Goal: Task Accomplishment & Management: Complete application form

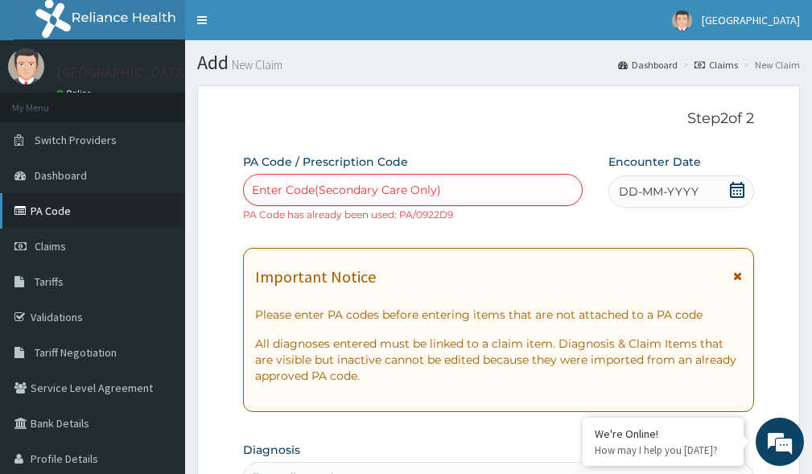
click at [47, 212] on link "PA Code" at bounding box center [92, 210] width 185 height 35
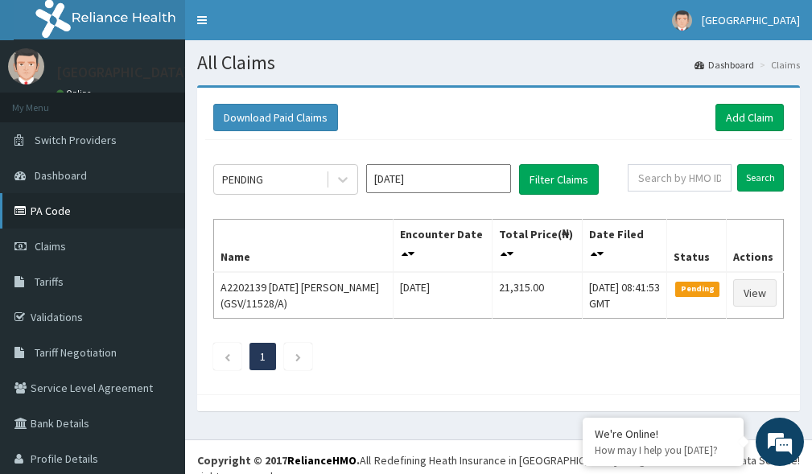
click at [64, 214] on link "PA Code" at bounding box center [92, 210] width 185 height 35
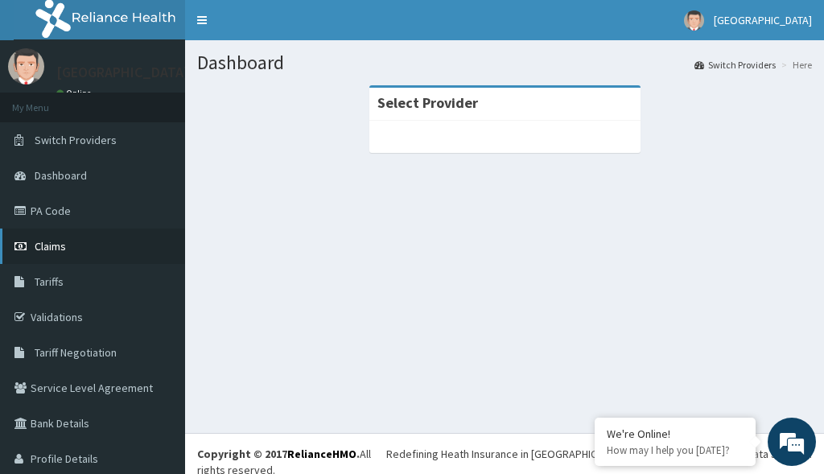
click at [48, 252] on span "Claims" at bounding box center [50, 246] width 31 height 14
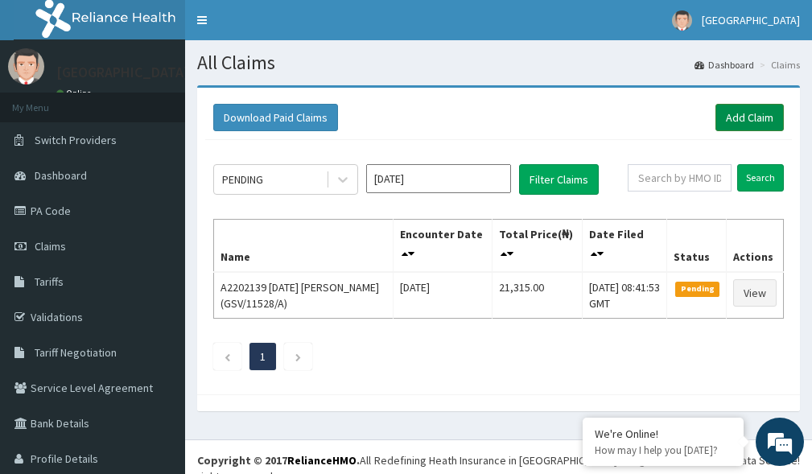
click at [715, 116] on link "Add Claim" at bounding box center [749, 117] width 68 height 27
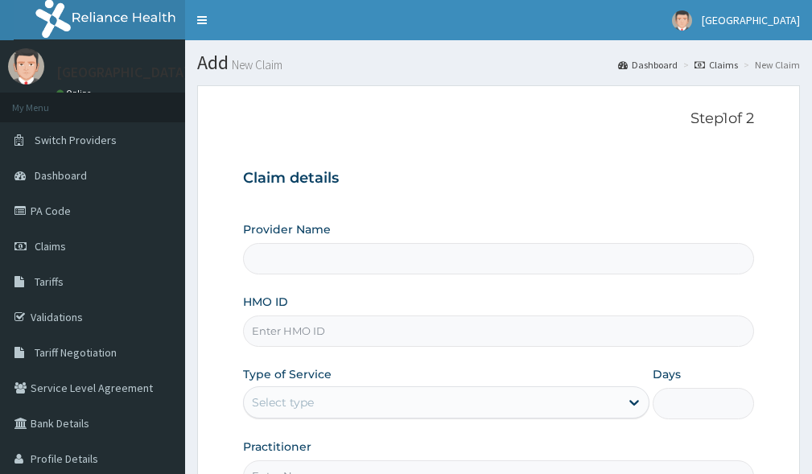
click at [310, 326] on input "HMO ID" at bounding box center [498, 330] width 511 height 31
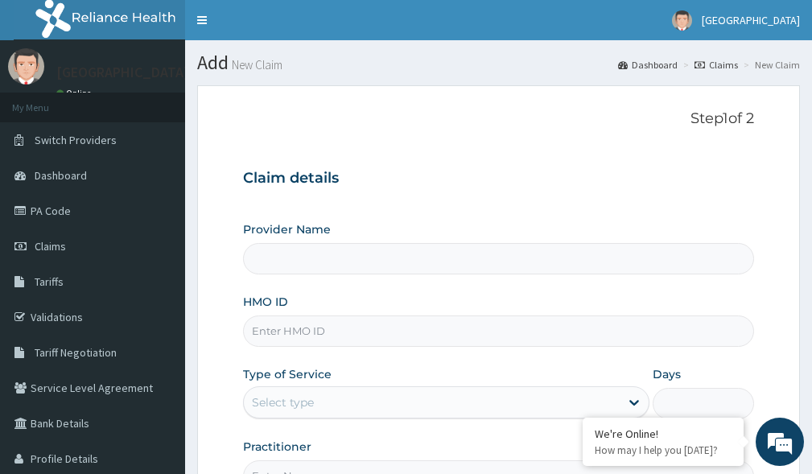
type input "XIA/11087/A"
click at [520, 398] on div "Select type" at bounding box center [432, 402] width 376 height 26
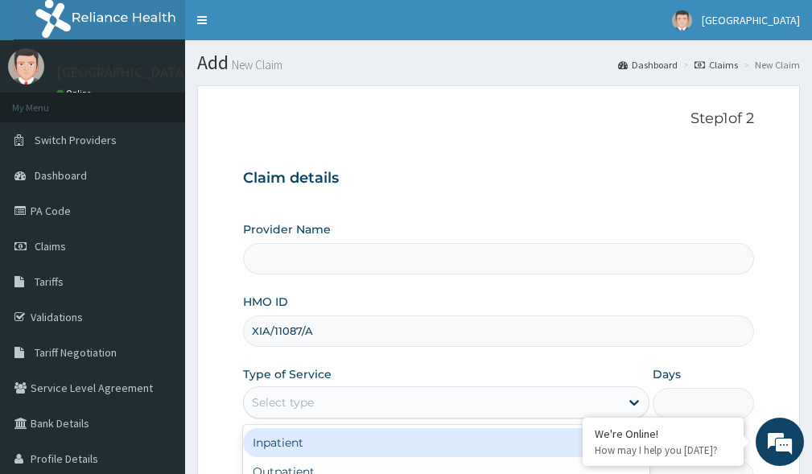
type input "Kariden Specialist Hospital"
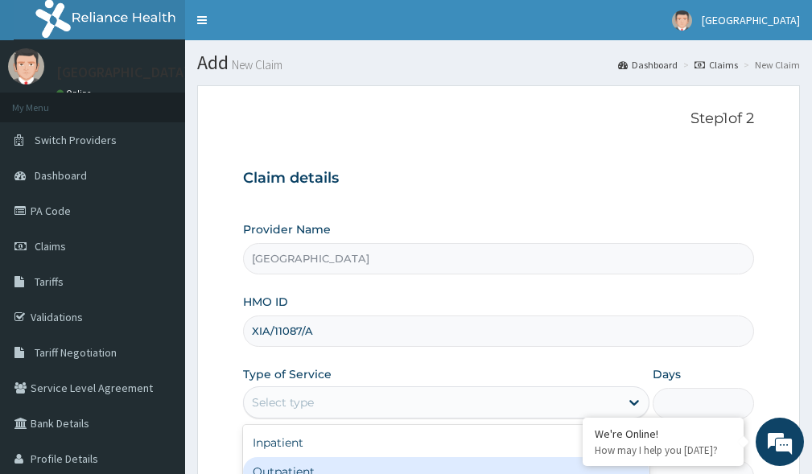
click at [336, 465] on div "Outpatient" at bounding box center [446, 471] width 406 height 29
type input "1"
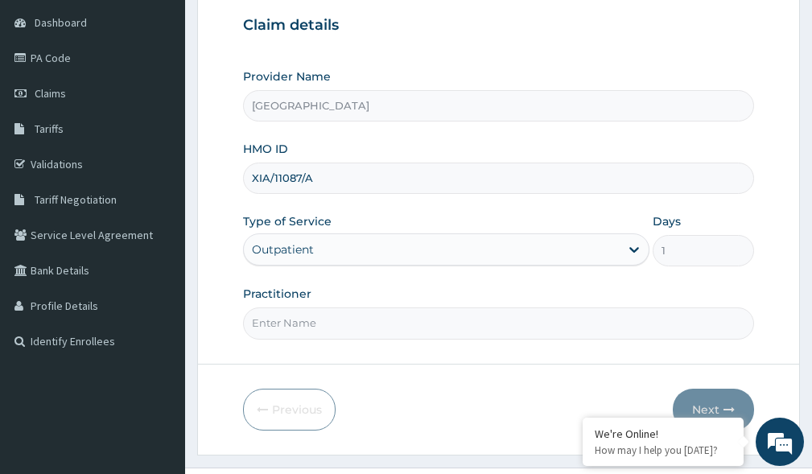
scroll to position [173, 0]
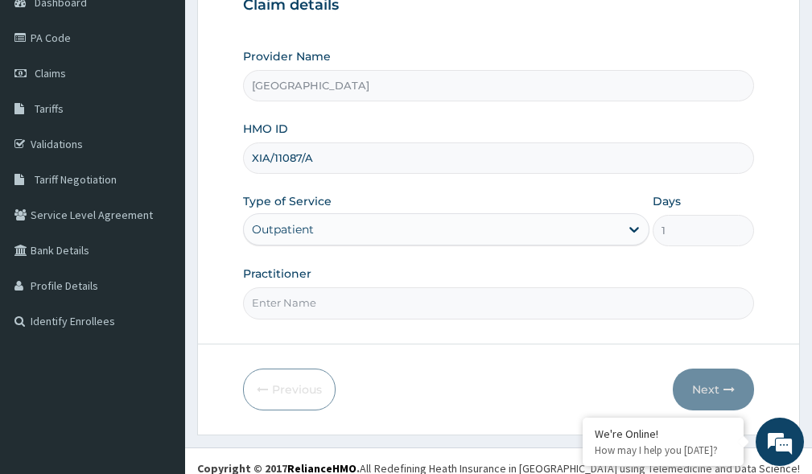
click at [372, 297] on input "Practitioner" at bounding box center [498, 302] width 511 height 31
type input "DR. KARIBA"
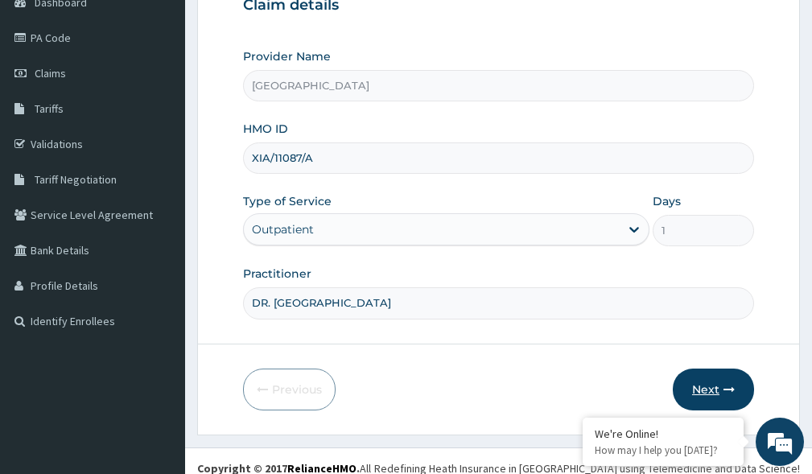
click at [718, 385] on button "Next" at bounding box center [712, 389] width 81 height 42
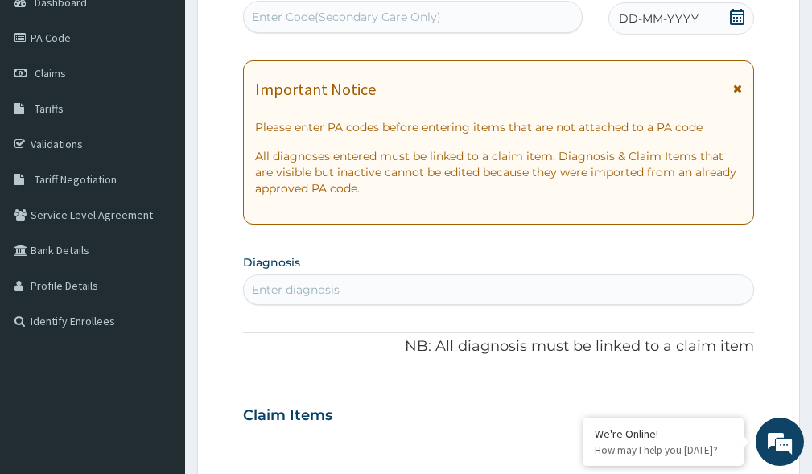
click at [320, 294] on div "Enter diagnosis" at bounding box center [296, 289] width 88 height 16
type input "DIABETE"
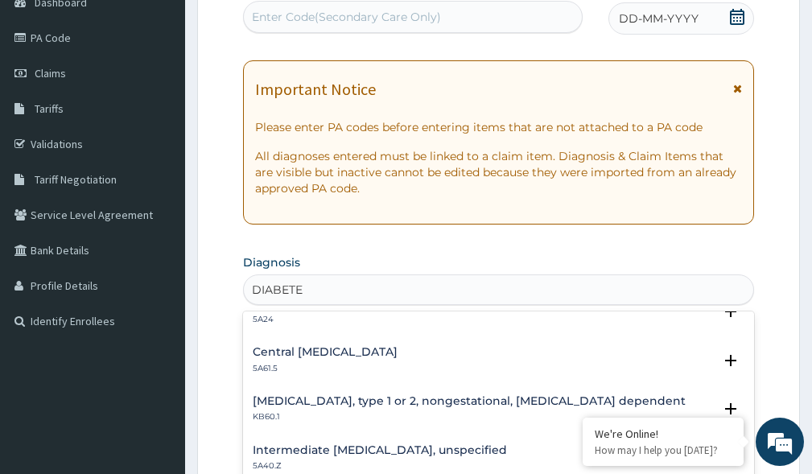
scroll to position [254, 0]
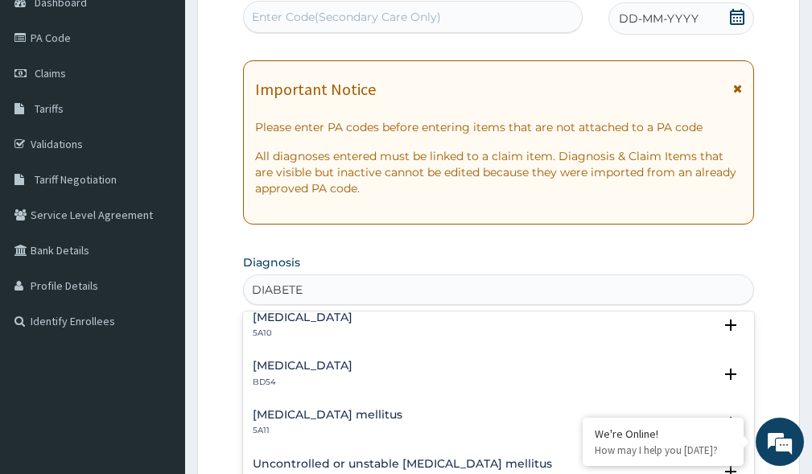
click at [349, 323] on h4 "Type 1 diabetes mellitus" at bounding box center [303, 317] width 100 height 12
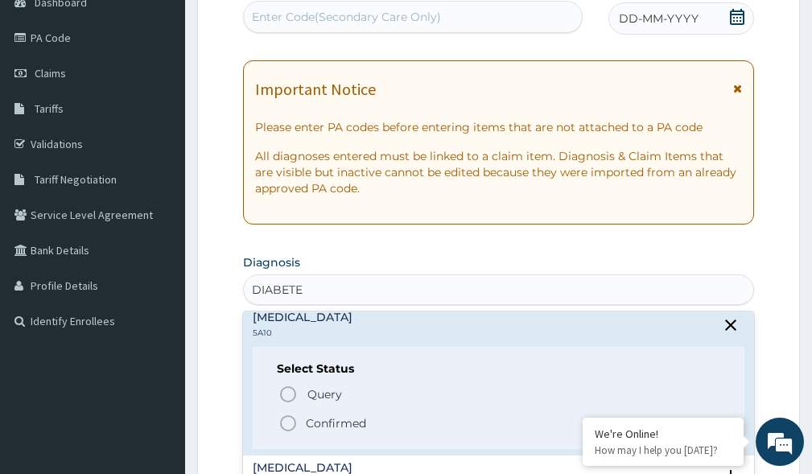
click at [327, 415] on p "Confirmed" at bounding box center [336, 423] width 60 height 16
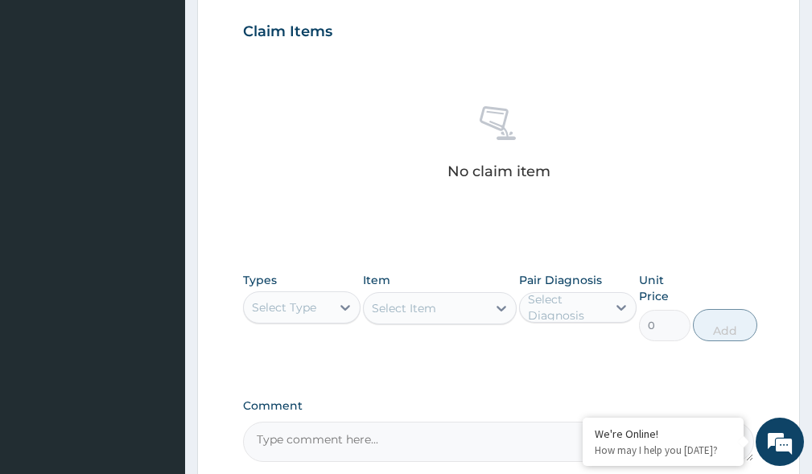
scroll to position [568, 0]
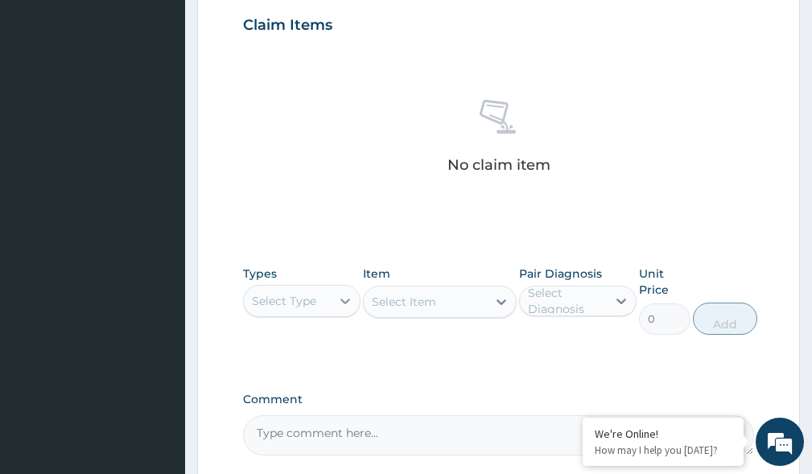
click at [334, 294] on div at bounding box center [345, 300] width 29 height 29
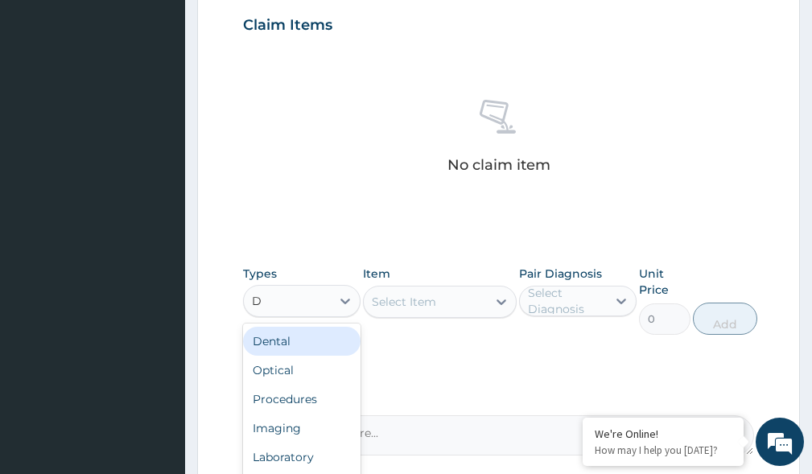
type input "DR"
click at [264, 337] on div "Drugs" at bounding box center [301, 341] width 117 height 29
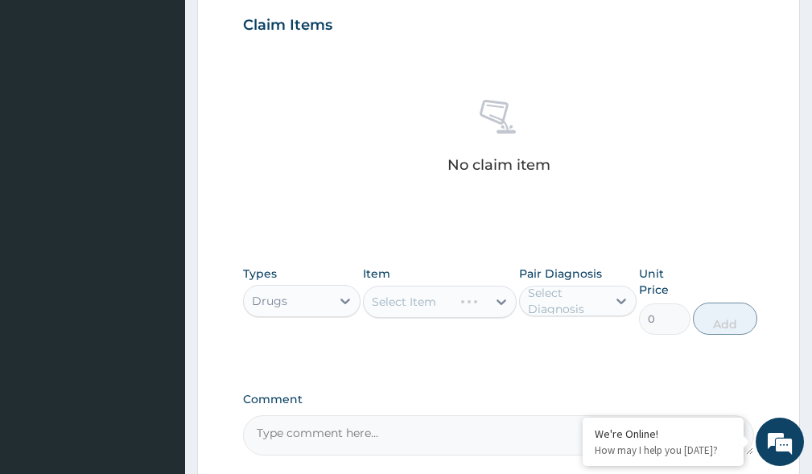
click at [499, 299] on div "Select Item" at bounding box center [439, 302] width 153 height 32
click at [499, 305] on icon at bounding box center [501, 302] width 16 height 16
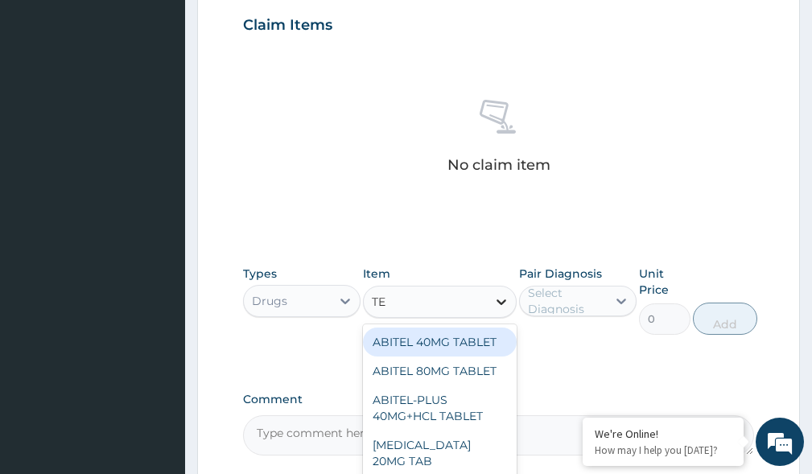
type input "T"
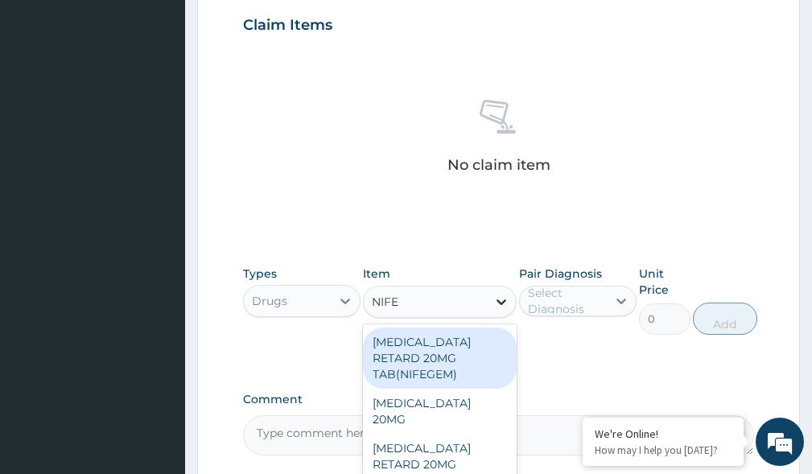
type input "NIFED"
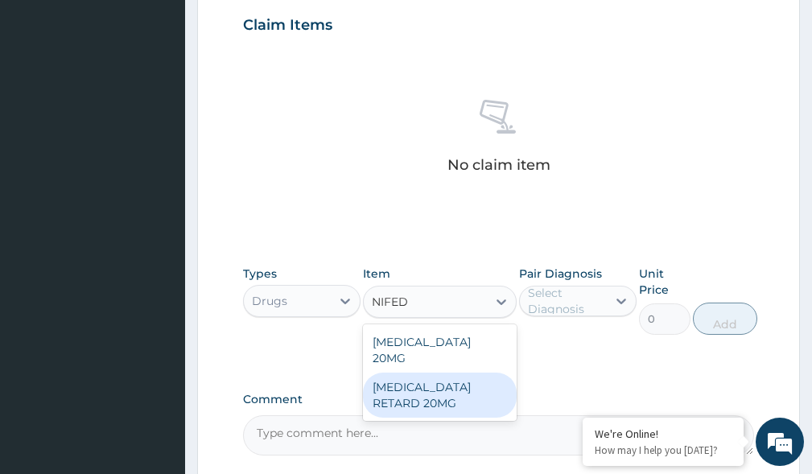
click at [458, 372] on div "NIFEDIPINE RETARD 20MG" at bounding box center [439, 394] width 153 height 45
type input "60"
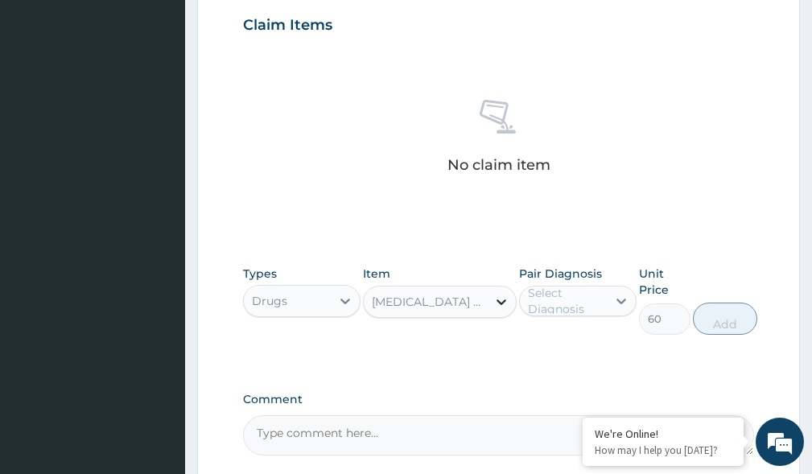
click at [498, 298] on icon at bounding box center [501, 302] width 16 height 16
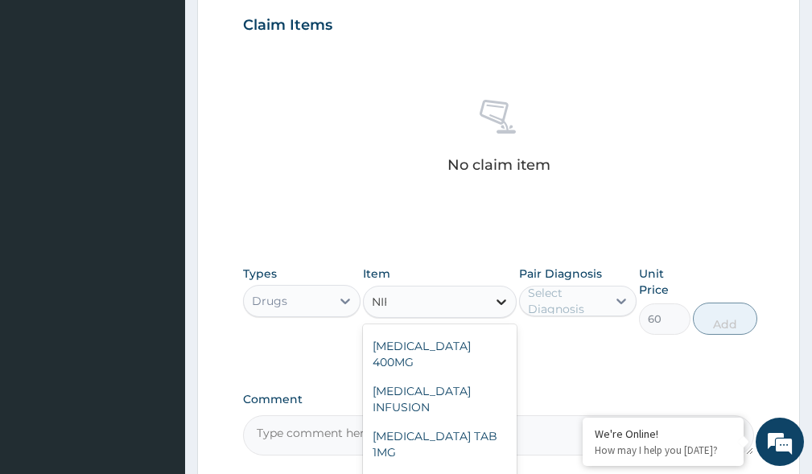
scroll to position [0, 0]
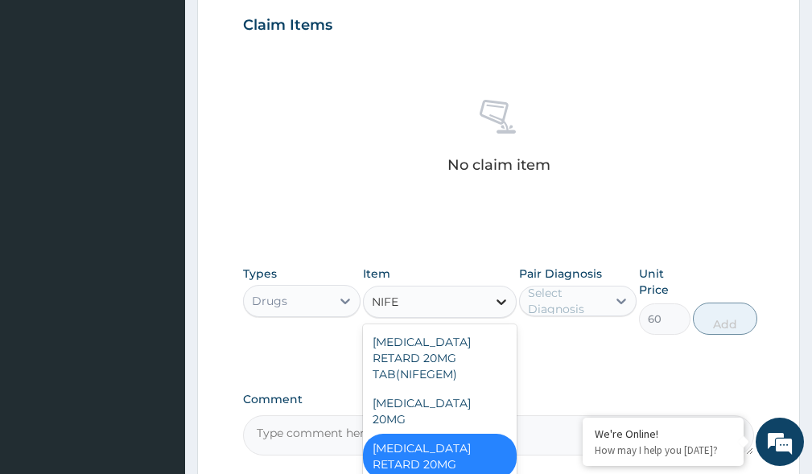
type input "NIFED"
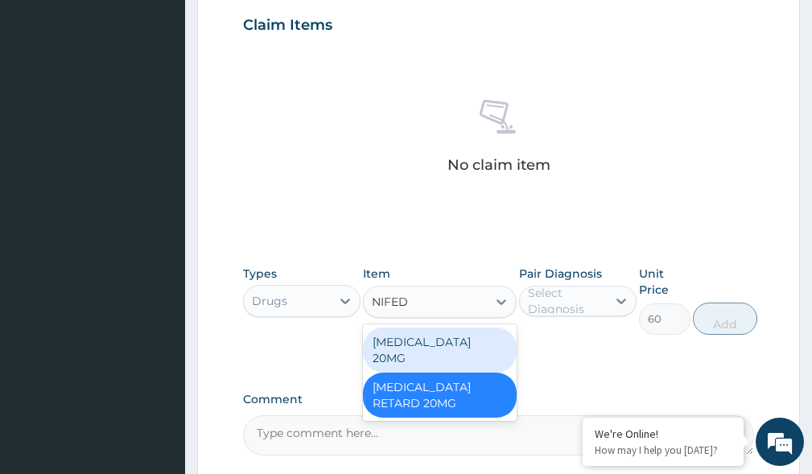
click at [442, 351] on div "NIFEDIPINE 20MG" at bounding box center [439, 349] width 153 height 45
type input "70"
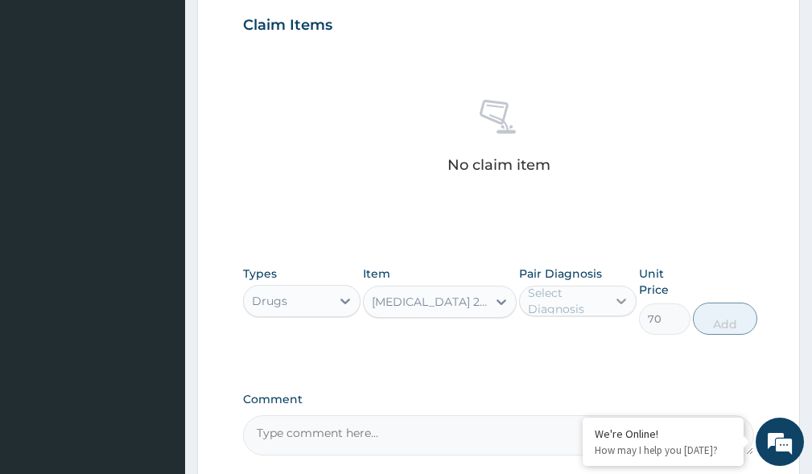
click at [606, 294] on div at bounding box center [620, 300] width 29 height 29
click at [499, 304] on icon at bounding box center [501, 302] width 16 height 16
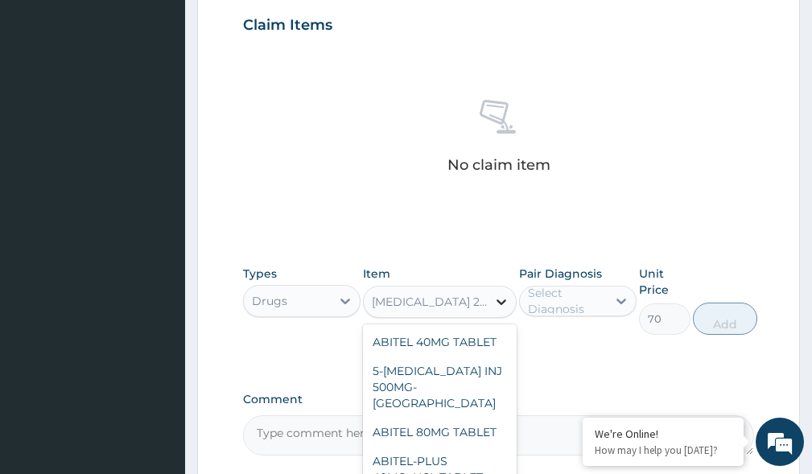
scroll to position [26882, 0]
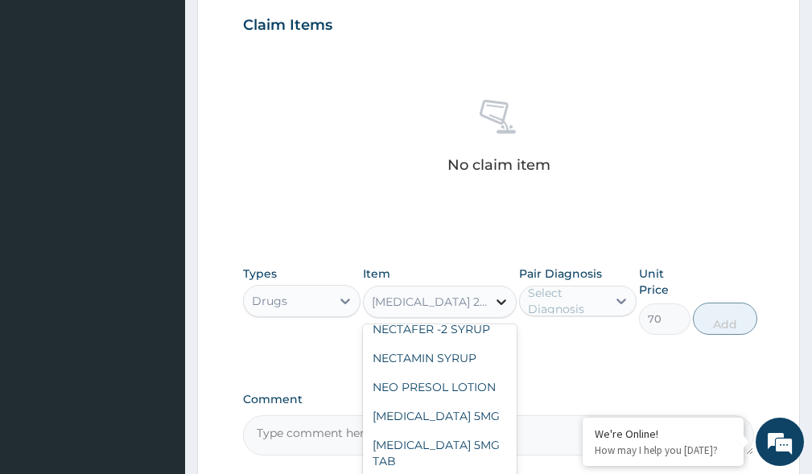
type input "S"
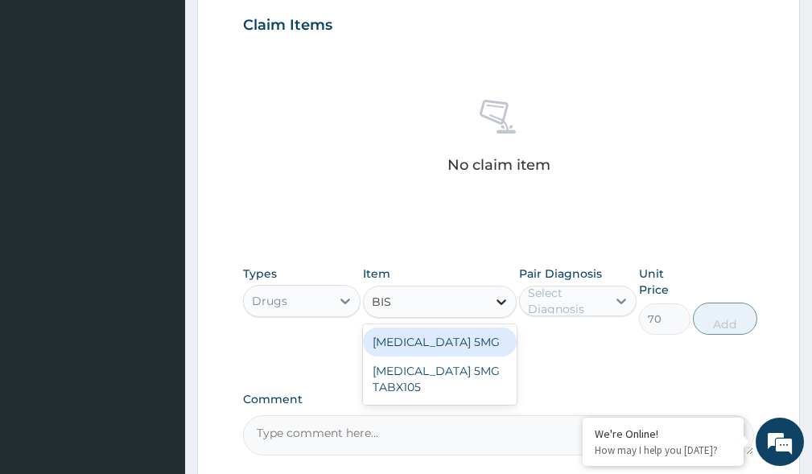
scroll to position [0, 0]
type input "B"
type input "ARTOVA"
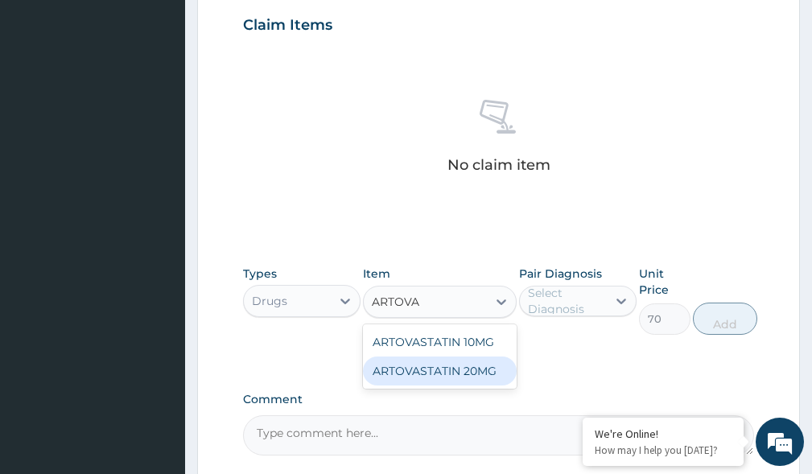
click at [429, 364] on div "ARTOVASTATIN 20MG" at bounding box center [439, 370] width 153 height 29
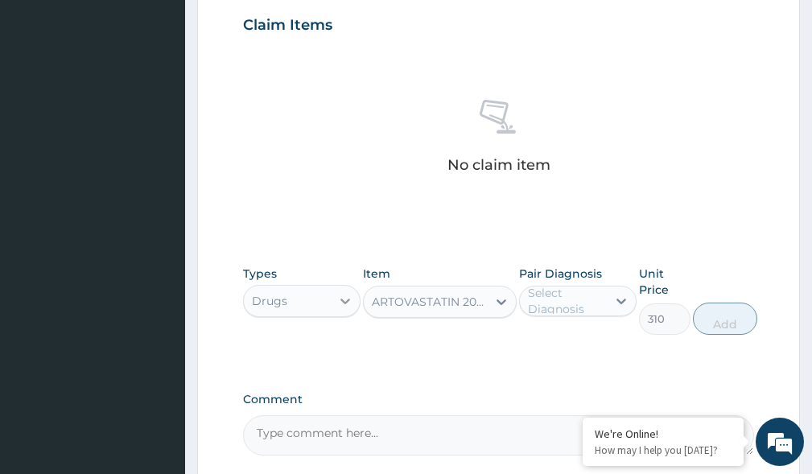
click at [339, 305] on icon at bounding box center [345, 301] width 16 height 16
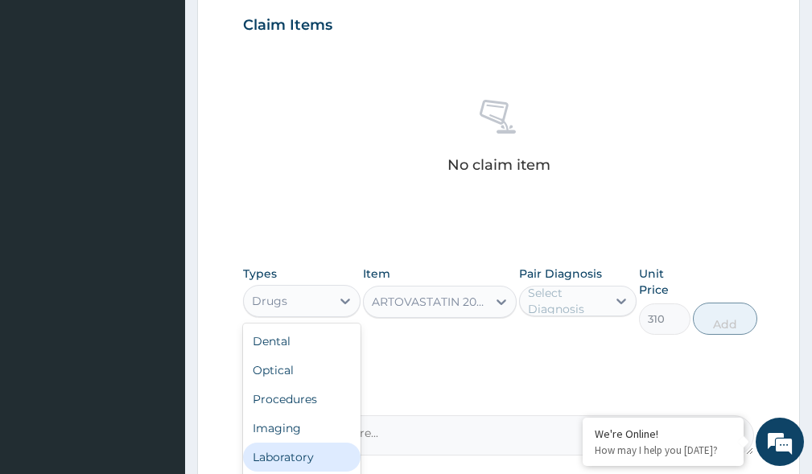
click at [314, 454] on div "Laboratory" at bounding box center [301, 456] width 117 height 29
type input "0"
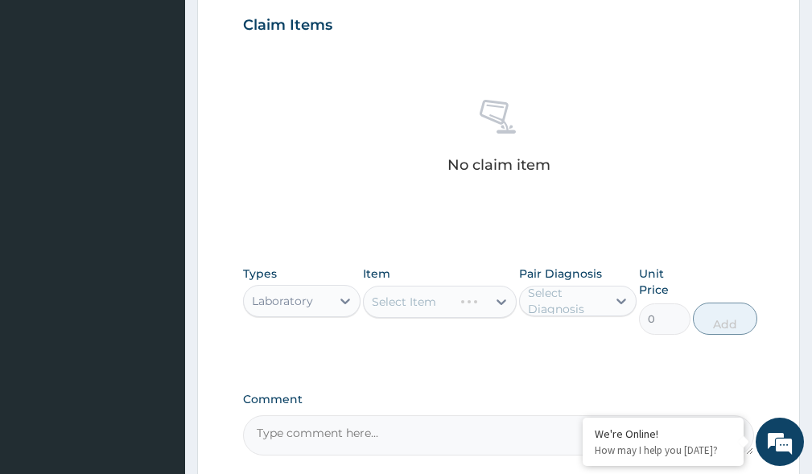
click at [499, 303] on div "Select Item" at bounding box center [439, 302] width 153 height 32
click at [499, 303] on icon at bounding box center [501, 302] width 10 height 6
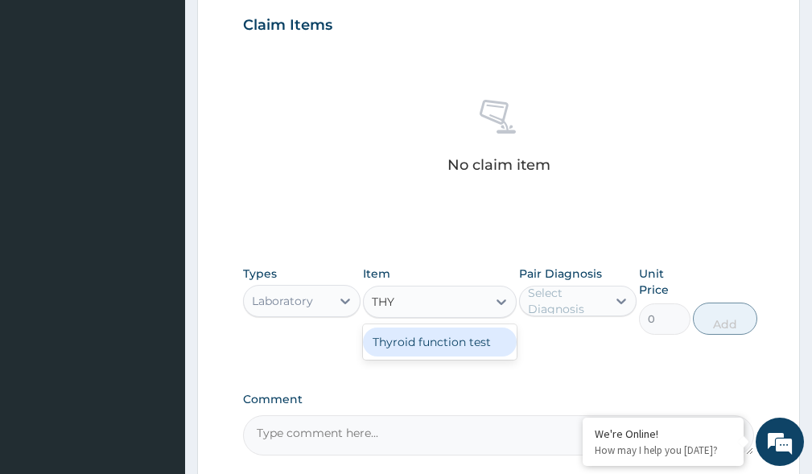
type input "THYR"
click at [489, 335] on div "Thyroid function test" at bounding box center [439, 341] width 153 height 29
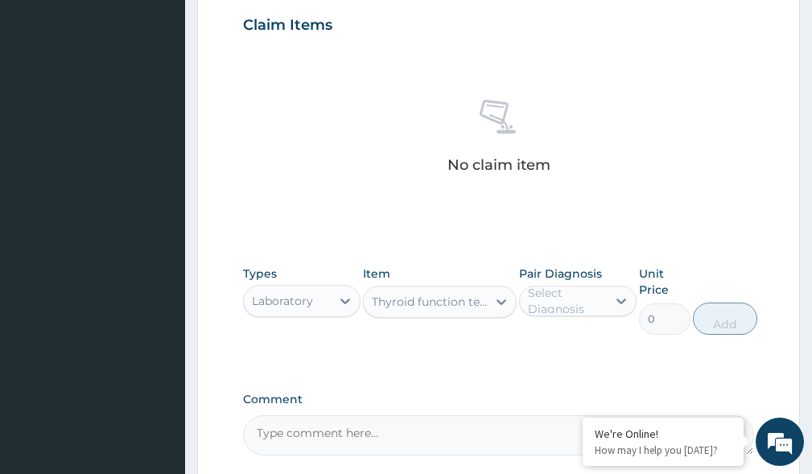
type input "13000"
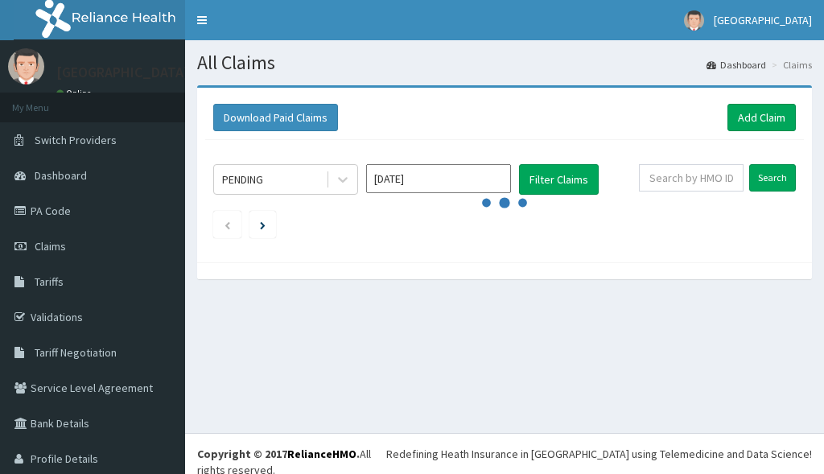
click at [764, 120] on link "Add Claim" at bounding box center [761, 117] width 68 height 27
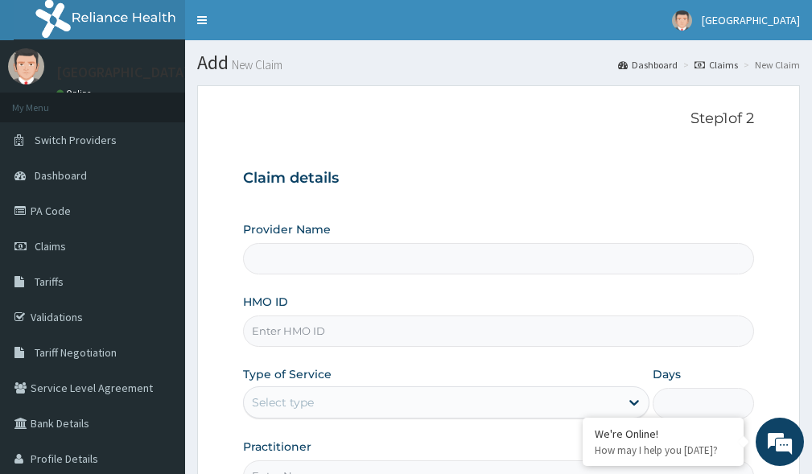
click at [291, 324] on input "HMO ID" at bounding box center [498, 330] width 511 height 31
paste input "WFE/10065/B"
type input "WFE/10065/B"
type input "Kariden Specialist Hospital"
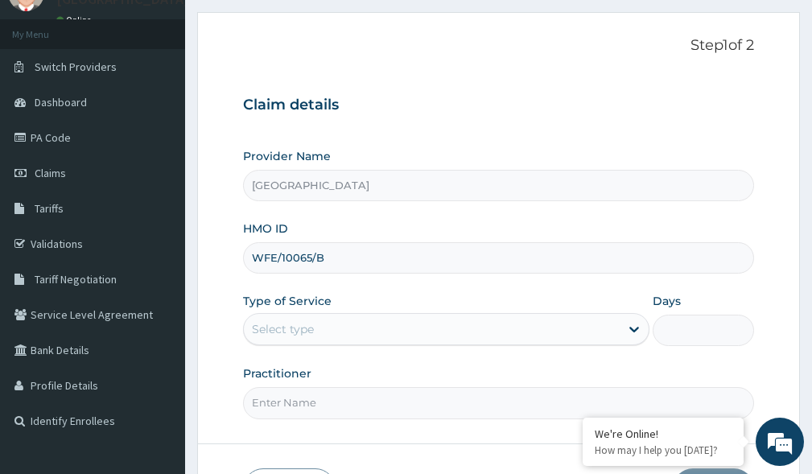
scroll to position [105, 0]
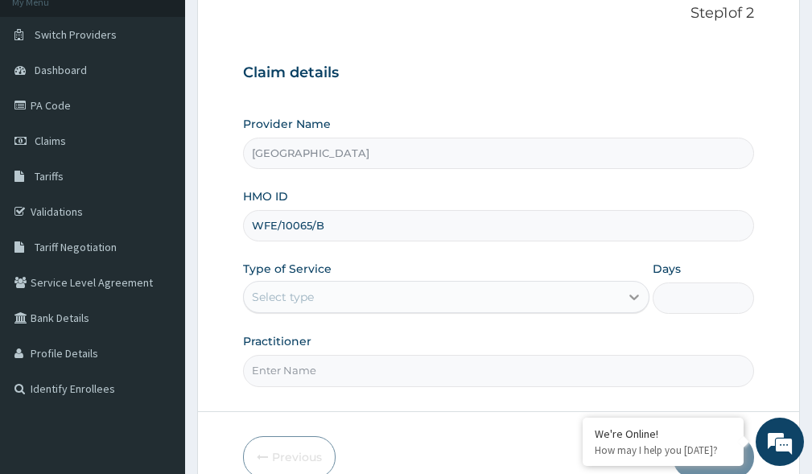
type input "WFE/10065/B"
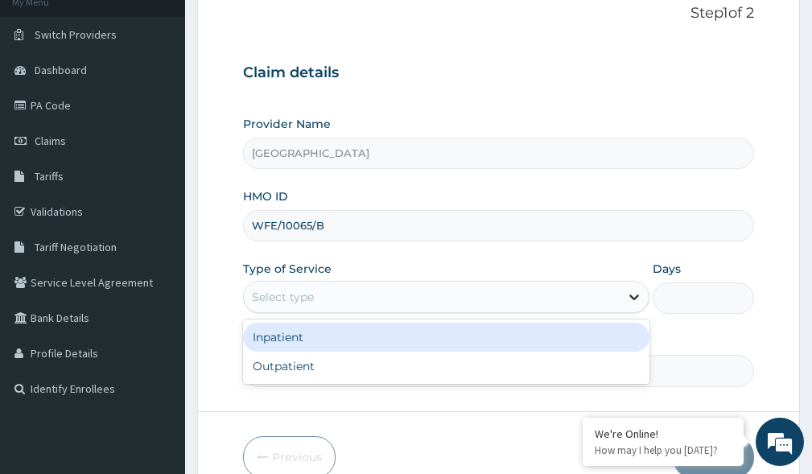
click at [635, 294] on icon at bounding box center [634, 297] width 16 height 16
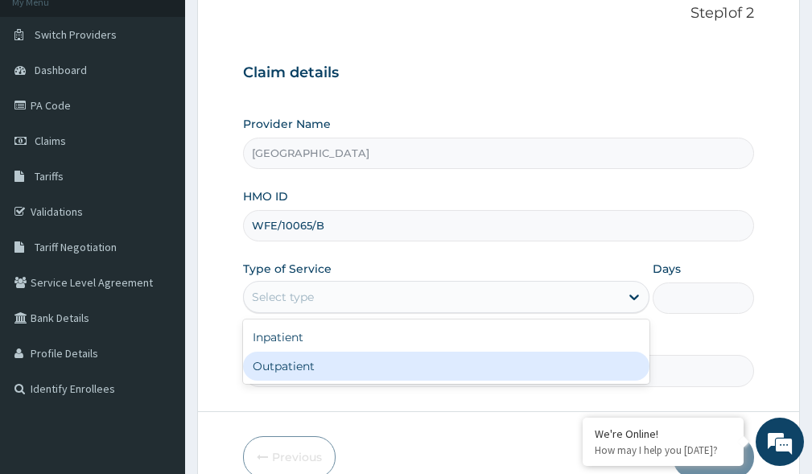
click at [261, 360] on div "Outpatient" at bounding box center [446, 365] width 406 height 29
type input "1"
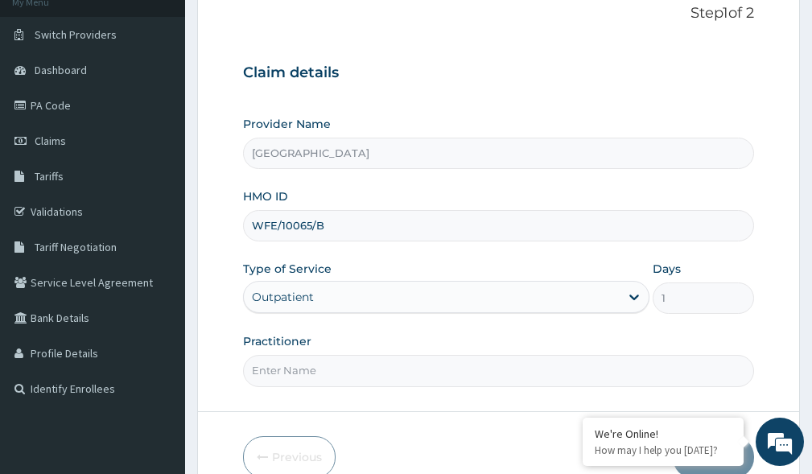
click at [349, 364] on input "Practitioner" at bounding box center [498, 370] width 511 height 31
type input "DR. KARIBA"
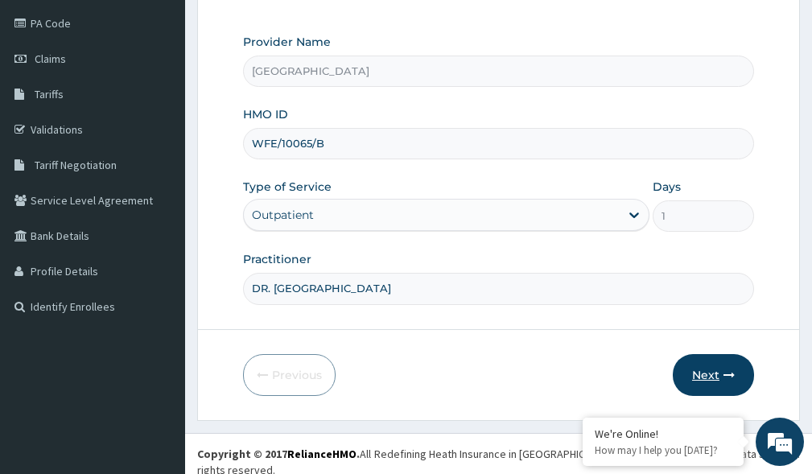
click at [687, 369] on button "Next" at bounding box center [712, 375] width 81 height 42
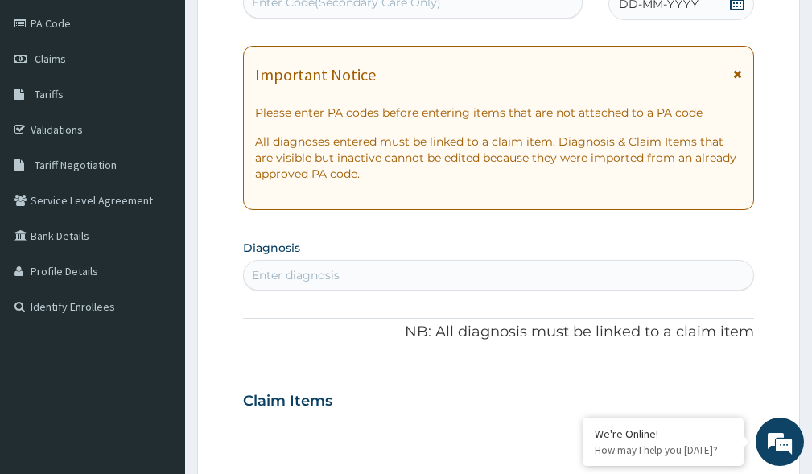
click at [305, 272] on div "Enter diagnosis" at bounding box center [296, 275] width 88 height 16
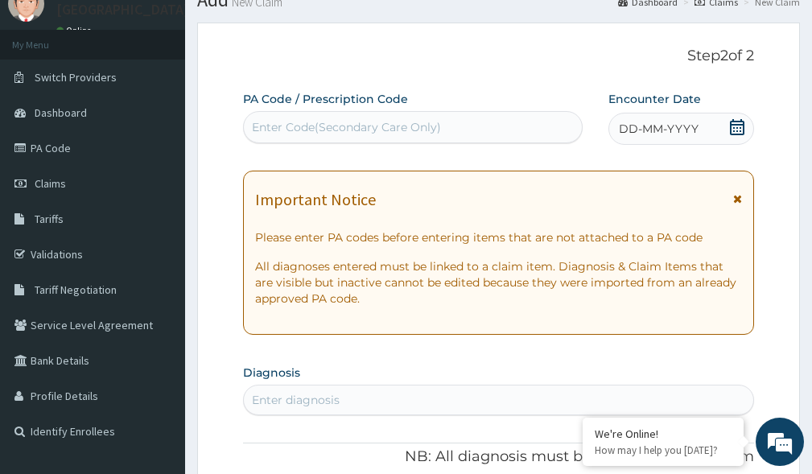
scroll to position [0, 0]
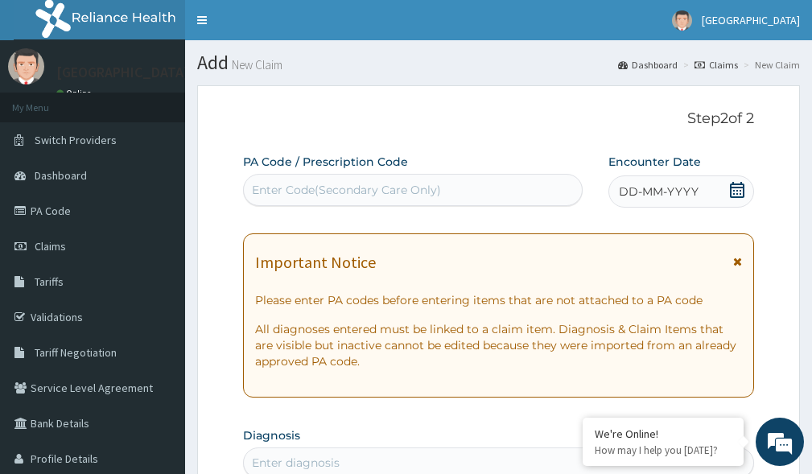
click at [312, 194] on div "Enter Code(Secondary Care Only)" at bounding box center [346, 190] width 189 height 16
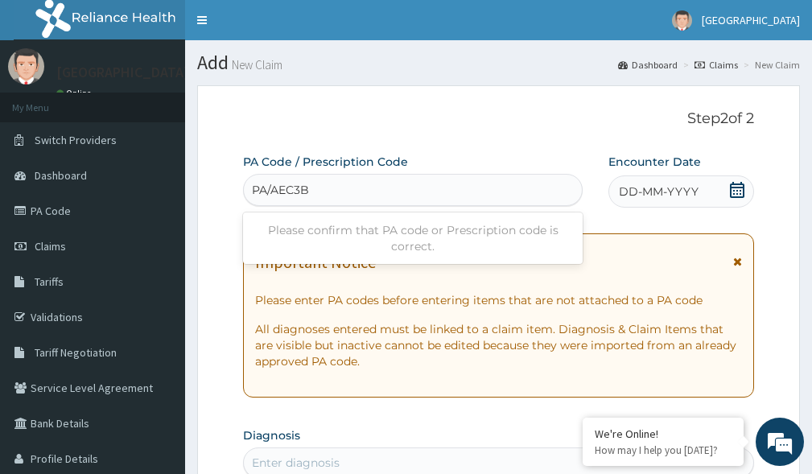
type input "PA/AEC3BE"
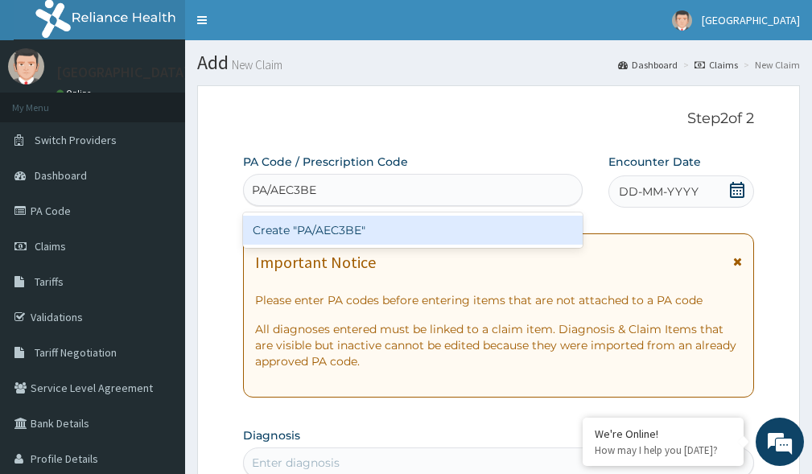
click at [362, 223] on div "Create "PA/AEC3BE"" at bounding box center [412, 230] width 339 height 29
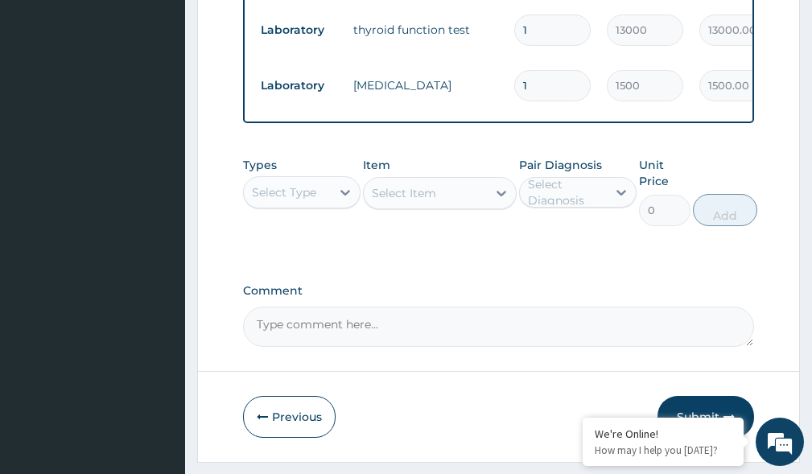
scroll to position [1466, 0]
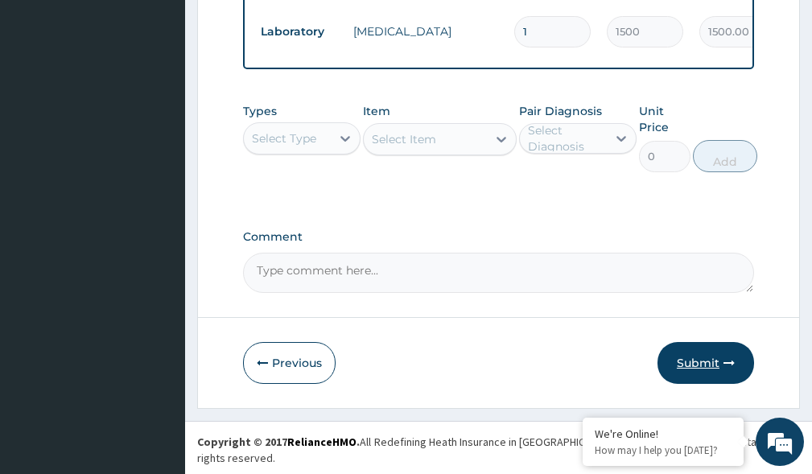
click at [698, 371] on button "Submit" at bounding box center [705, 363] width 97 height 42
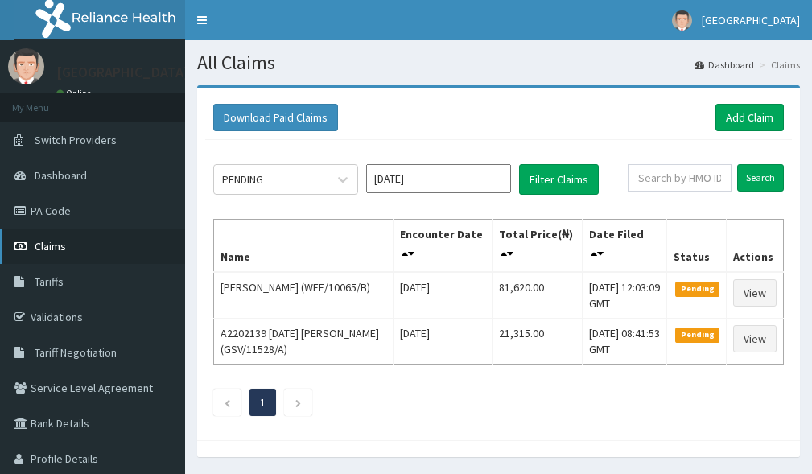
click at [51, 245] on span "Claims" at bounding box center [50, 246] width 31 height 14
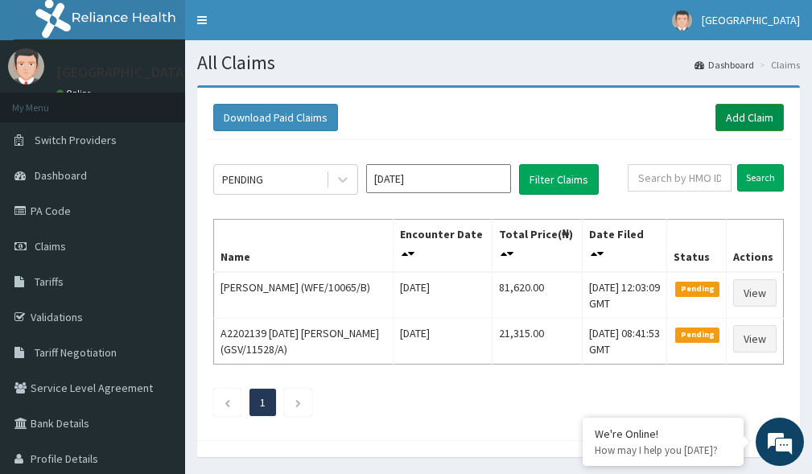
click at [756, 109] on link "Add Claim" at bounding box center [749, 117] width 68 height 27
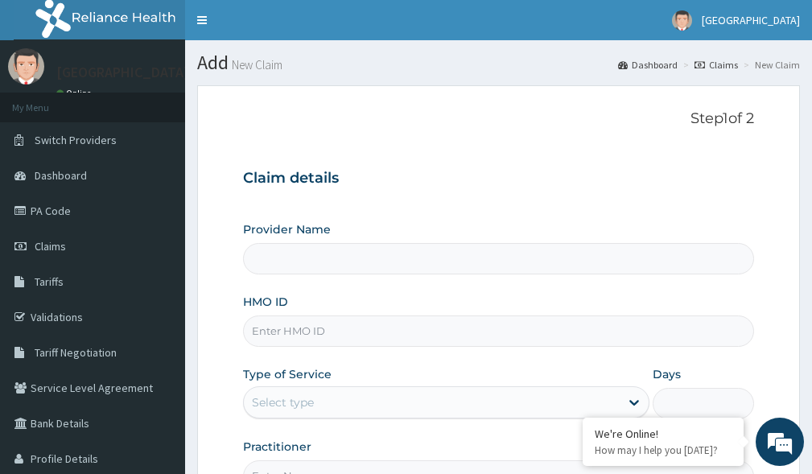
click at [306, 330] on input "HMO ID" at bounding box center [498, 330] width 511 height 31
paste input "WFE/10065/B"
type input "WFE/10065/B"
click at [621, 395] on div at bounding box center [633, 402] width 29 height 29
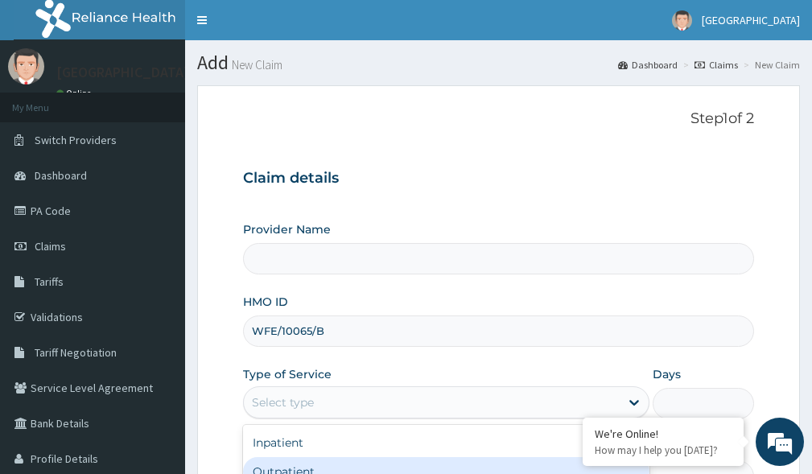
type input "Kariden Specialist Hospital"
drag, startPoint x: 339, startPoint y: 466, endPoint x: 573, endPoint y: 413, distance: 240.2
click at [339, 466] on div "Outpatient" at bounding box center [446, 471] width 406 height 29
type input "1"
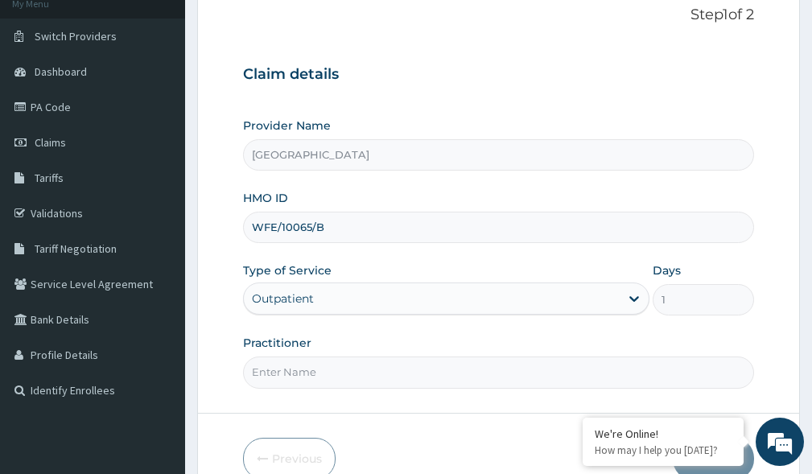
scroll to position [187, 0]
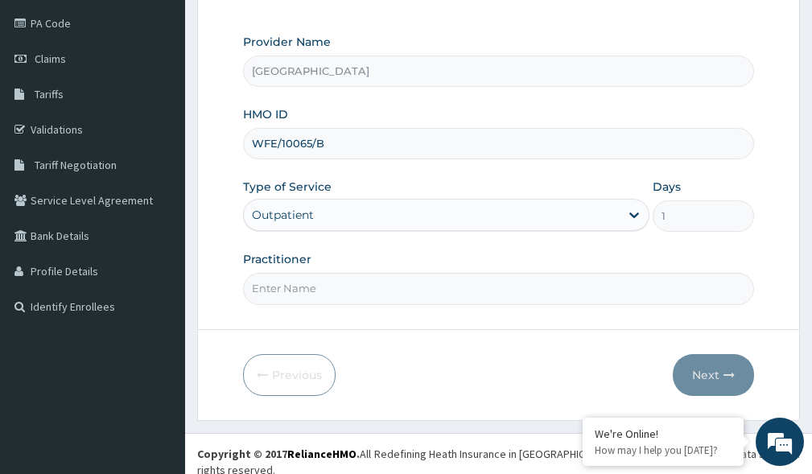
click at [536, 294] on input "Practitioner" at bounding box center [498, 288] width 511 height 31
type input "DR. KARIBA"
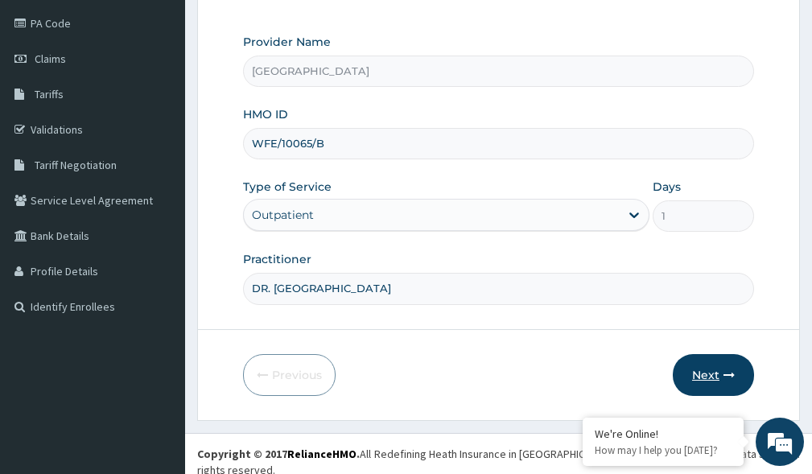
scroll to position [0, 0]
click at [701, 380] on button "Next" at bounding box center [712, 375] width 81 height 42
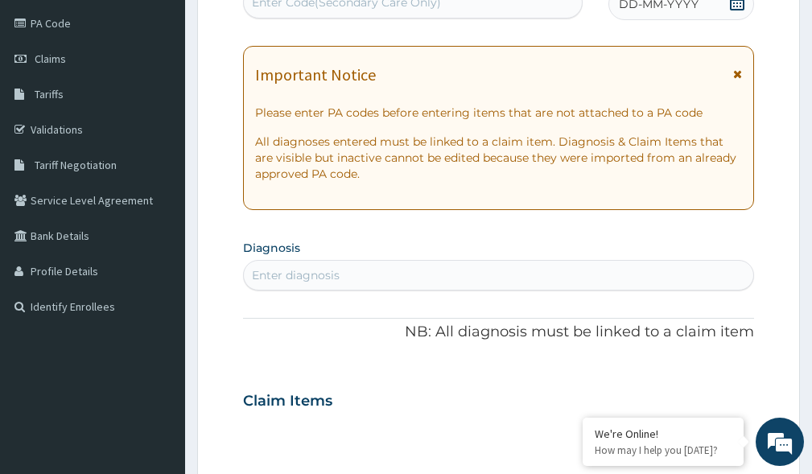
scroll to position [108, 0]
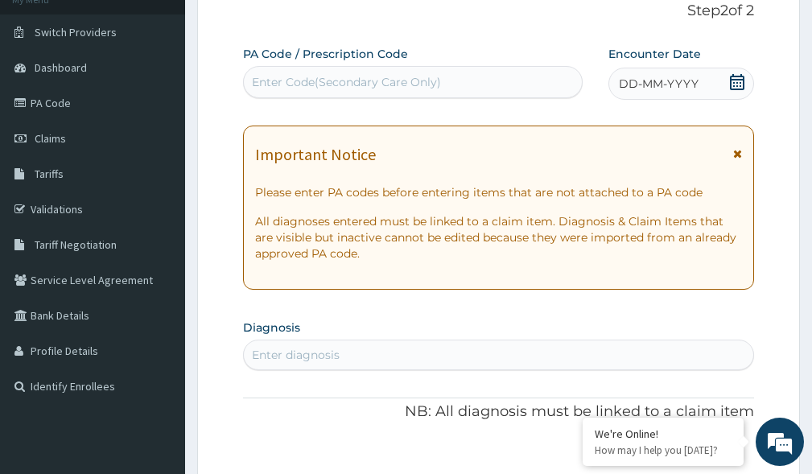
click at [372, 357] on div "Enter diagnosis" at bounding box center [498, 355] width 509 height 26
type input "MALARIA"
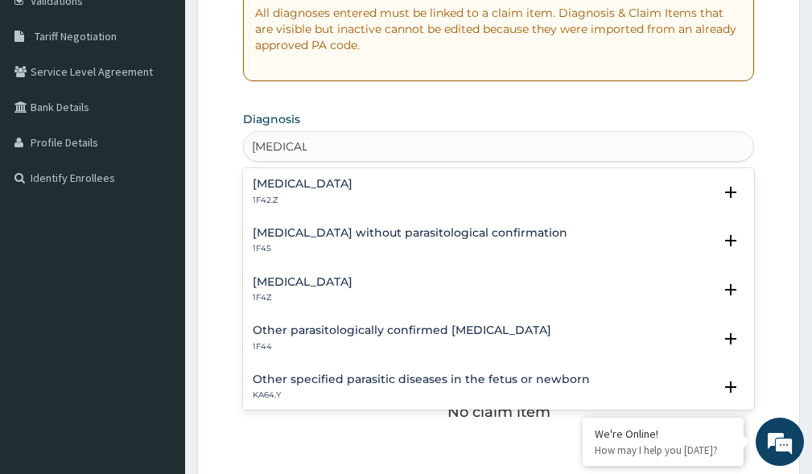
scroll to position [340, 0]
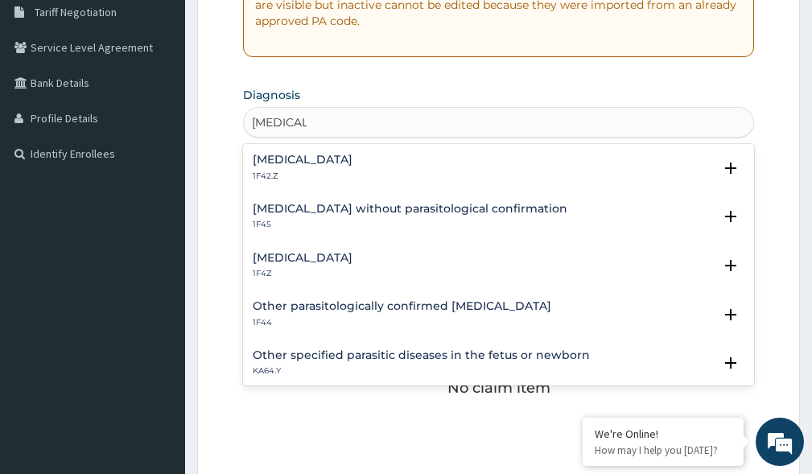
click at [350, 257] on h4 "Malaria, unspecified" at bounding box center [303, 258] width 100 height 12
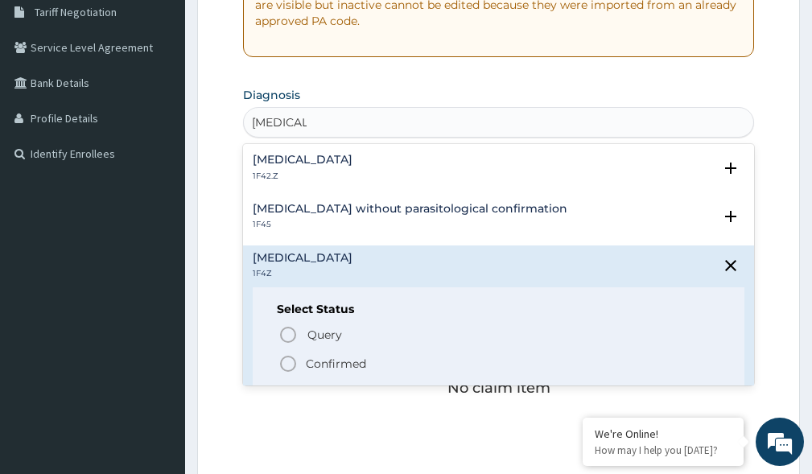
click at [361, 360] on p "Confirmed" at bounding box center [336, 363] width 60 height 16
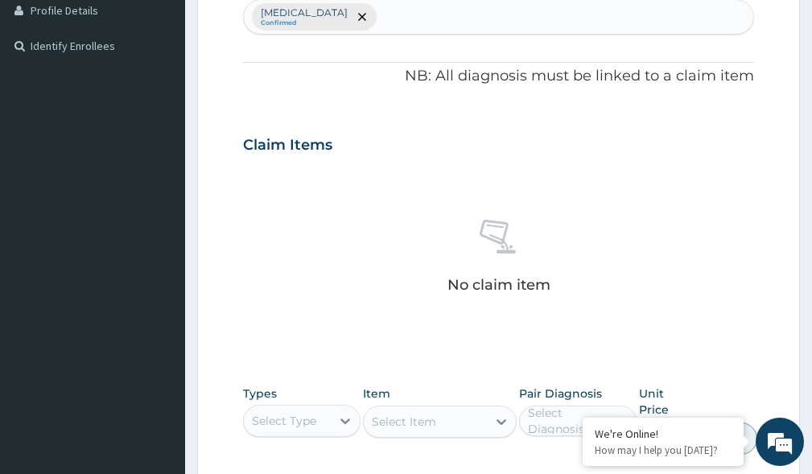
scroll to position [584, 0]
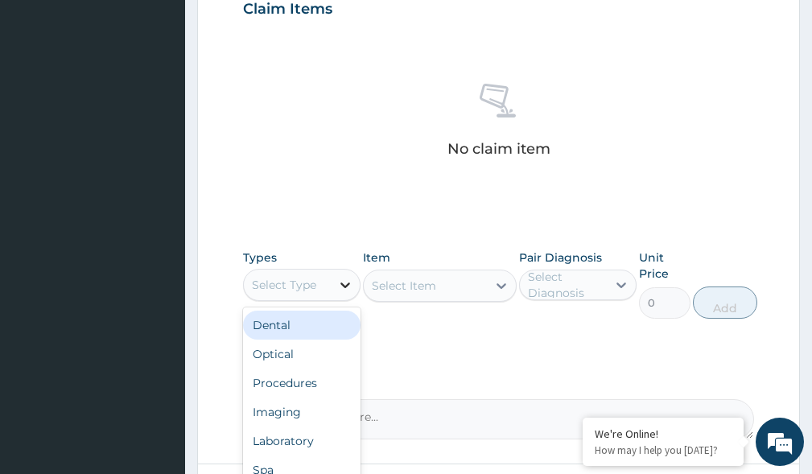
click at [336, 280] on div at bounding box center [345, 284] width 29 height 29
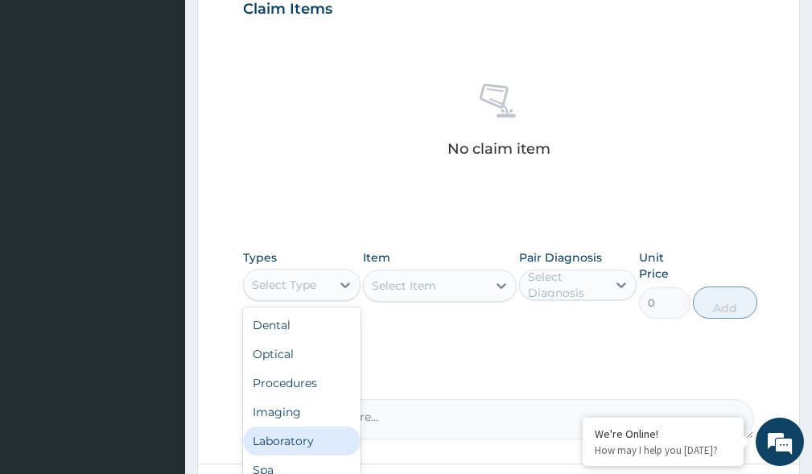
click at [302, 433] on div "Laboratory" at bounding box center [301, 440] width 117 height 29
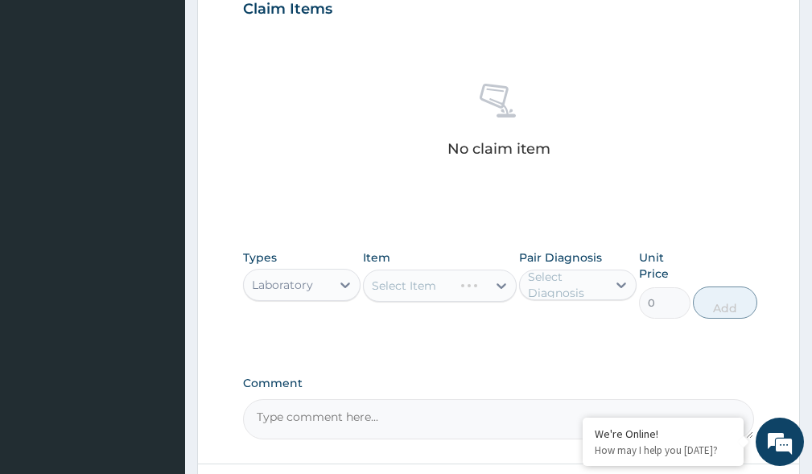
click at [496, 286] on div "Select Item" at bounding box center [439, 285] width 153 height 32
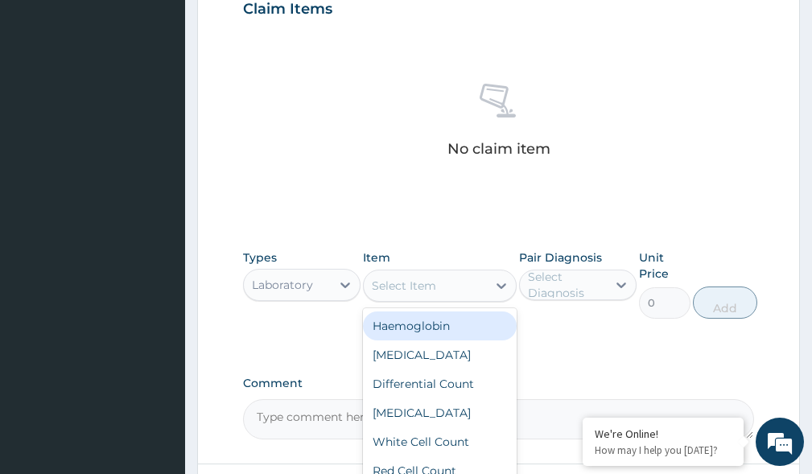
click at [496, 286] on icon at bounding box center [501, 285] width 16 height 16
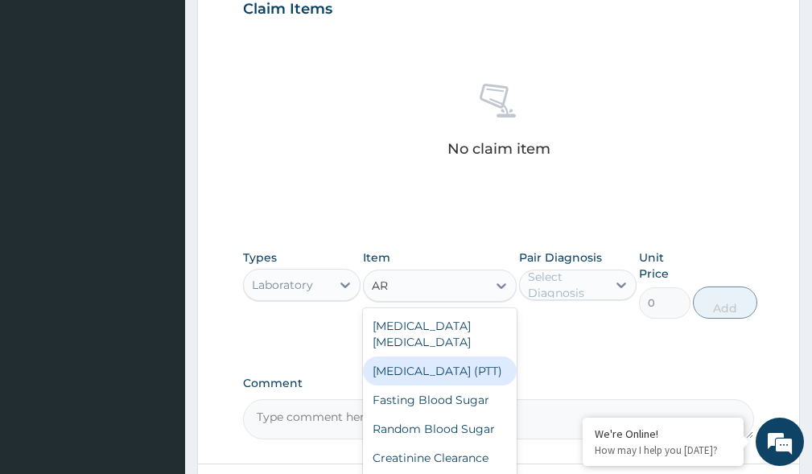
type input "A"
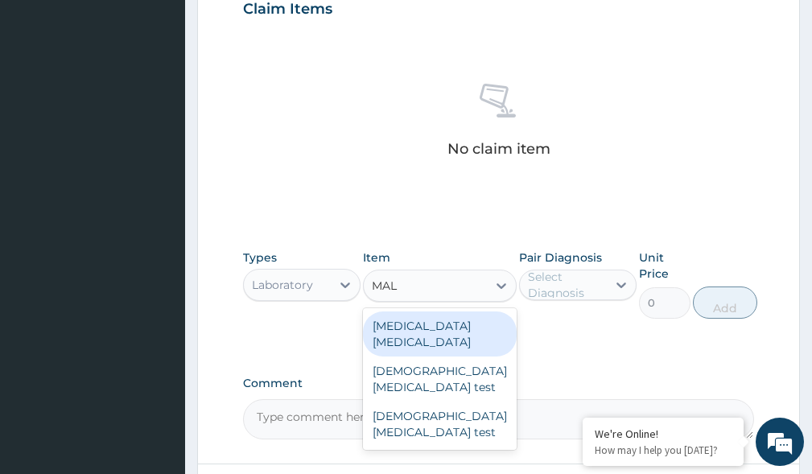
type input "MALA"
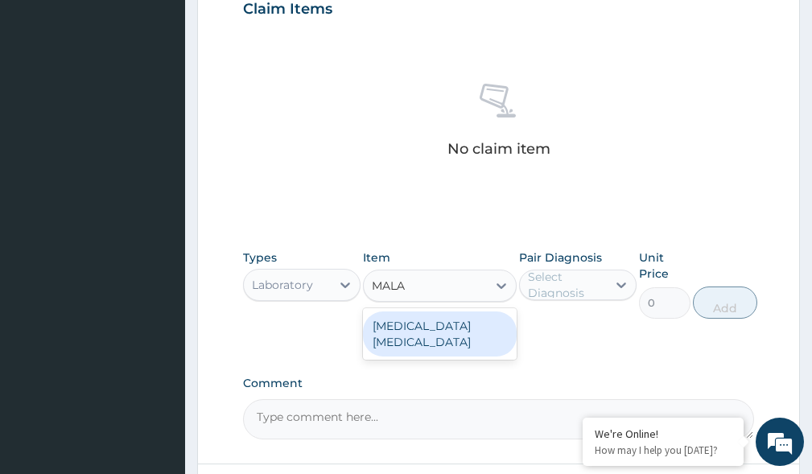
click at [454, 323] on div "Malaria Parasite" at bounding box center [439, 333] width 153 height 45
type input "2000"
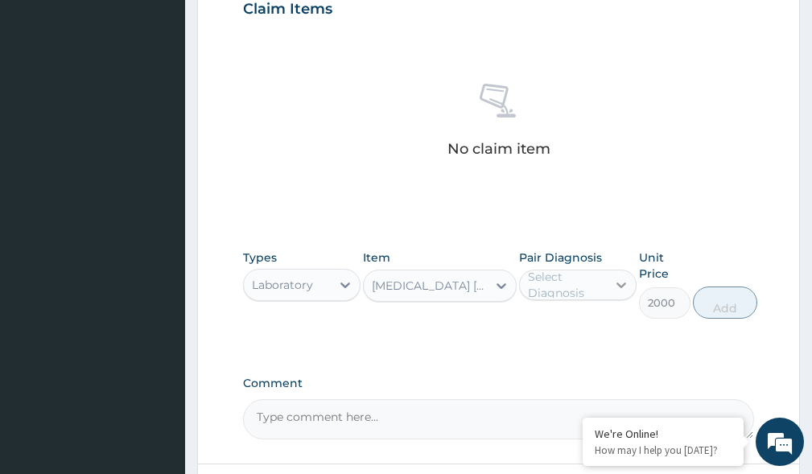
click at [610, 288] on div at bounding box center [620, 284] width 29 height 29
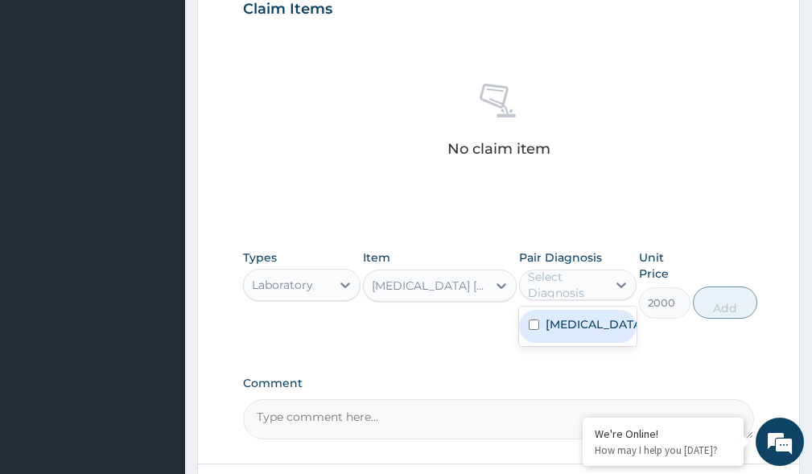
click at [585, 332] on label "Malaria, unspecified" at bounding box center [594, 324] width 98 height 16
checkbox input "true"
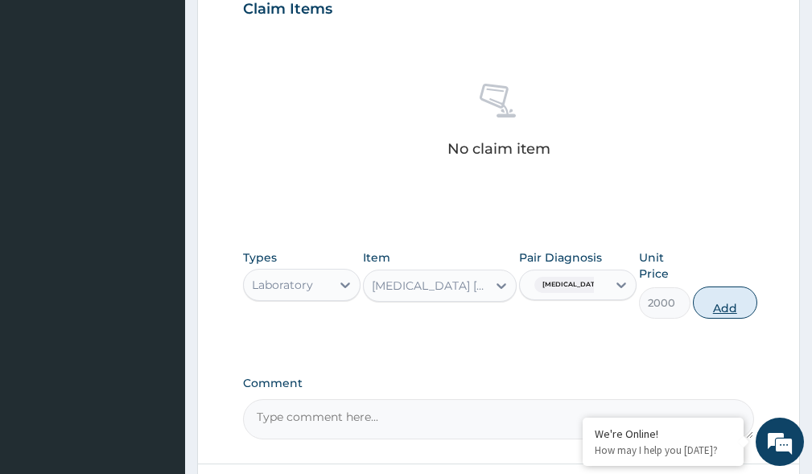
click at [734, 309] on button "Add" at bounding box center [724, 302] width 64 height 32
type input "0"
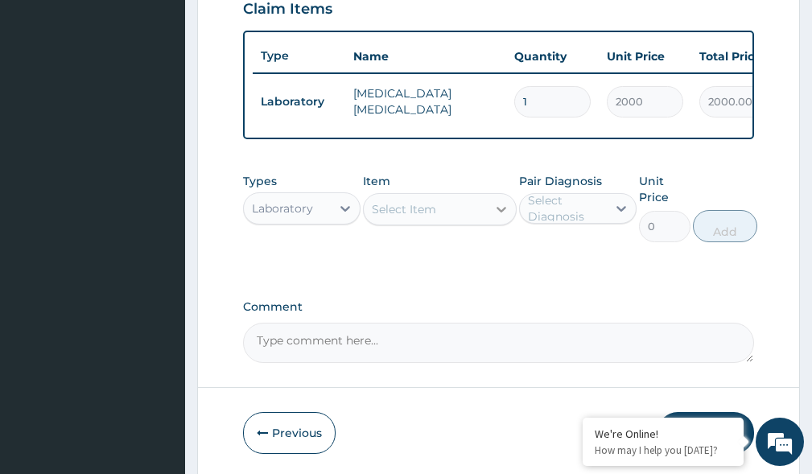
click at [499, 217] on icon at bounding box center [501, 209] width 16 height 16
click at [456, 222] on div "Select Item" at bounding box center [425, 209] width 122 height 26
click at [350, 216] on icon at bounding box center [345, 208] width 16 height 16
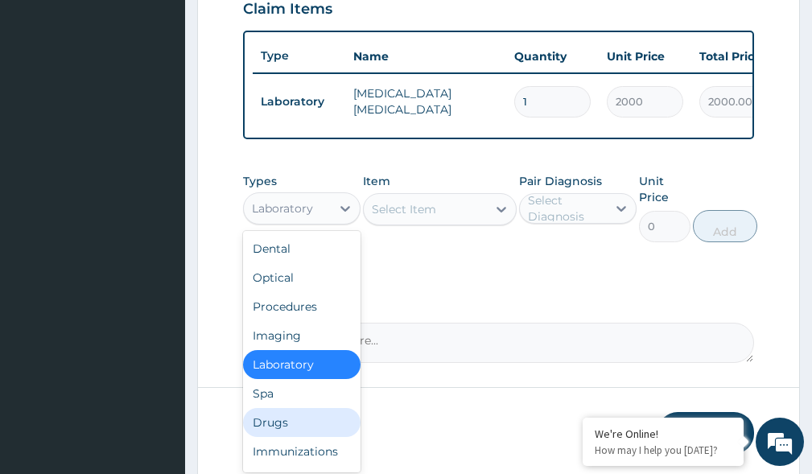
click at [302, 429] on div "Drugs" at bounding box center [301, 422] width 117 height 29
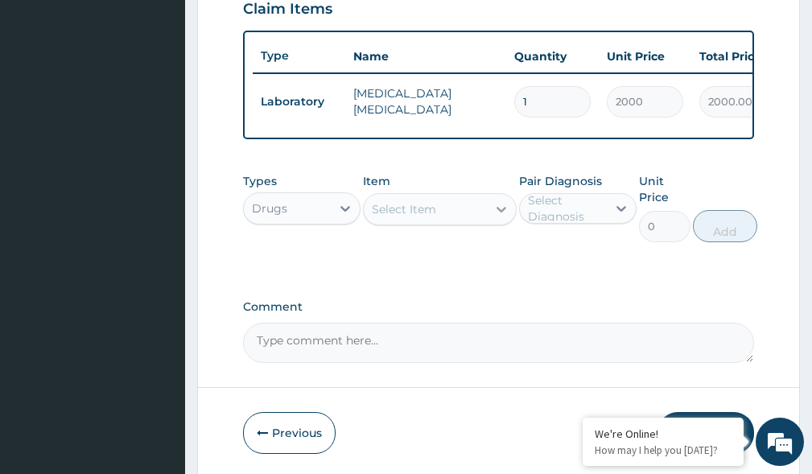
click at [496, 217] on icon at bounding box center [501, 209] width 16 height 16
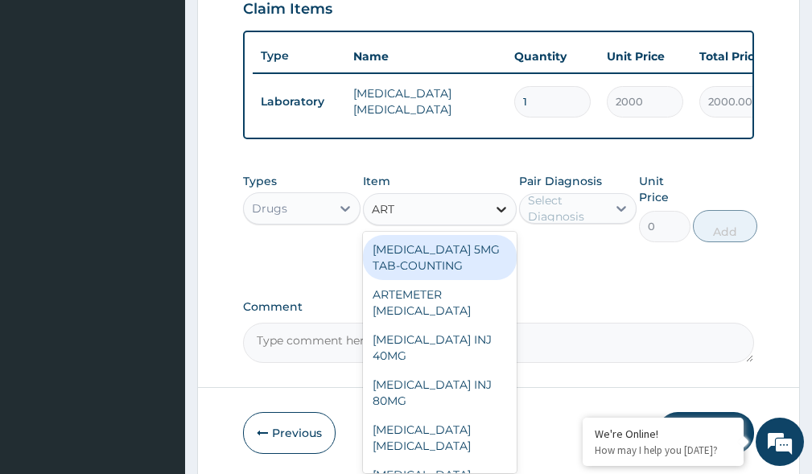
type input "ARTE"
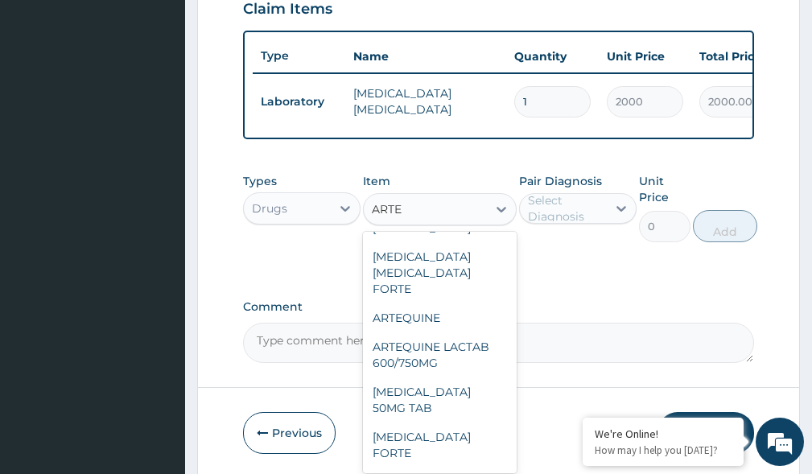
scroll to position [0, 0]
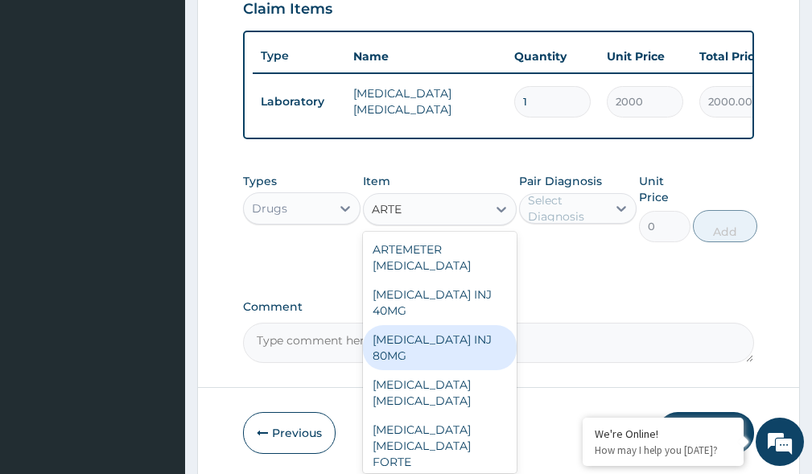
drag, startPoint x: 469, startPoint y: 367, endPoint x: 492, endPoint y: 299, distance: 71.5
click at [471, 351] on div "ARTEMETHER INJ 80MG" at bounding box center [439, 347] width 153 height 45
type input "450"
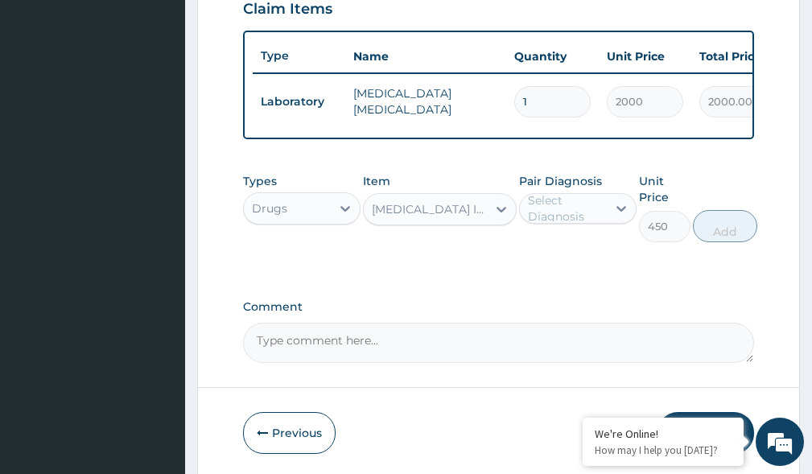
click at [549, 208] on div "Select Diagnosis" at bounding box center [566, 208] width 77 height 32
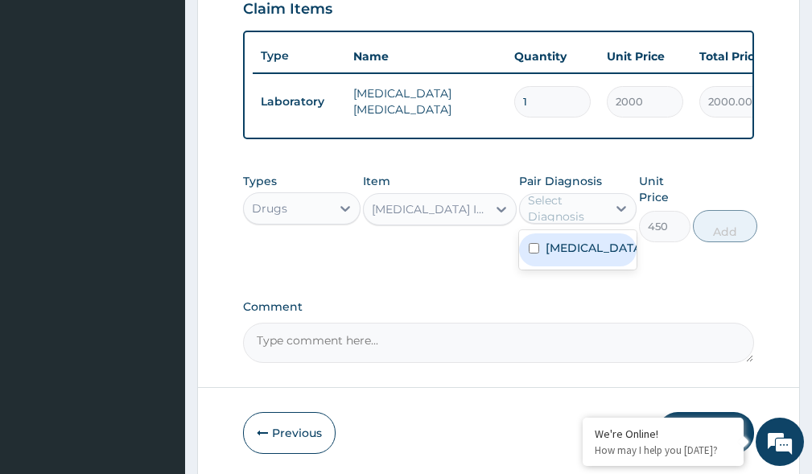
click at [596, 256] on label "Malaria, unspecified" at bounding box center [594, 248] width 98 height 16
checkbox input "true"
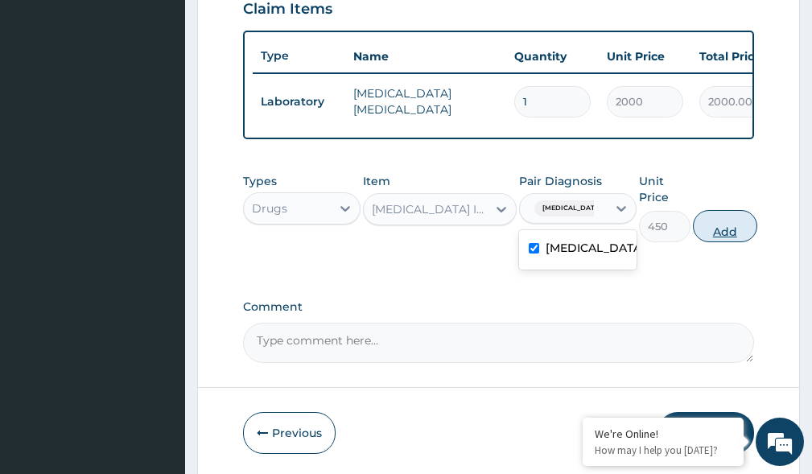
click at [734, 238] on button "Add" at bounding box center [724, 226] width 64 height 32
type input "0"
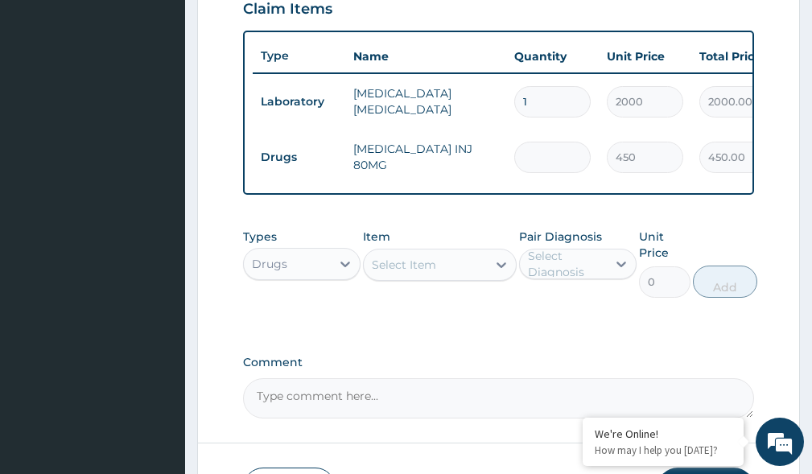
type input "0.00"
type input "6"
type input "2700.00"
type input "6"
click at [488, 274] on div at bounding box center [501, 264] width 29 height 29
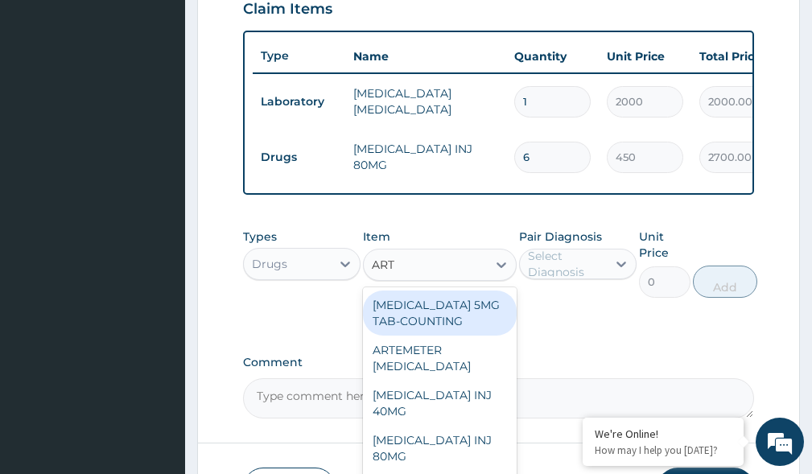
type input "ARTE"
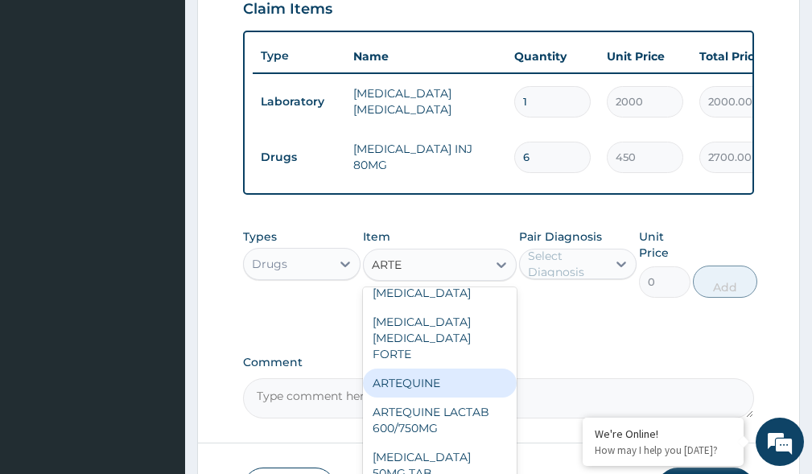
scroll to position [183, 0]
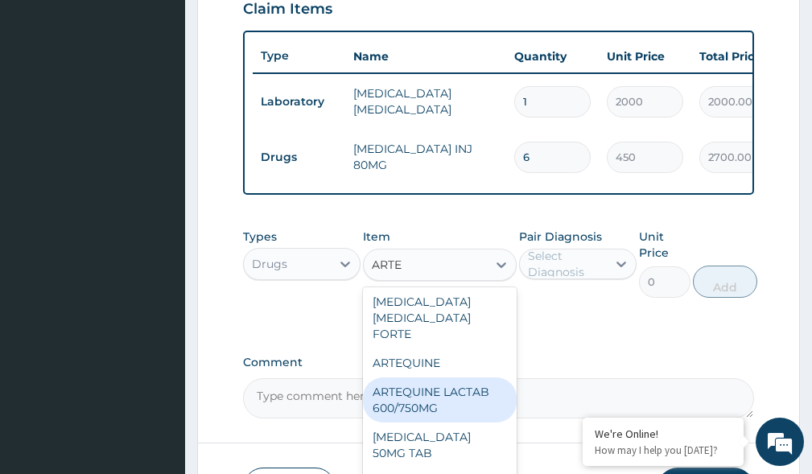
click at [445, 411] on div "ARTEQUINE LACTAB 600/750MG" at bounding box center [439, 399] width 153 height 45
type input "1800"
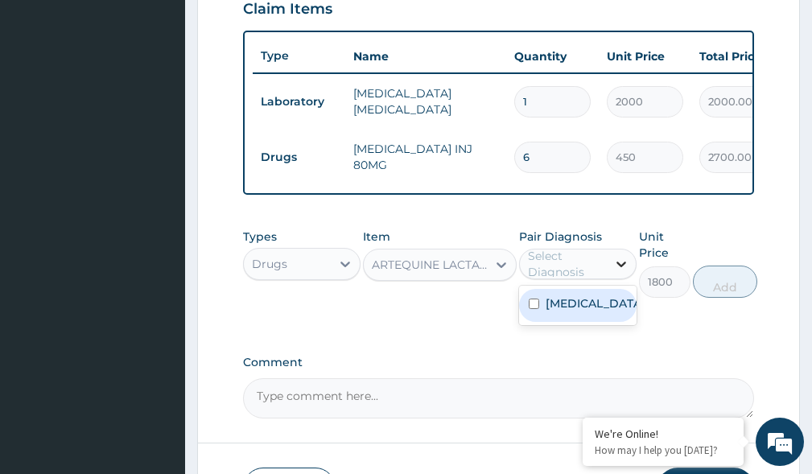
click at [616, 272] on icon at bounding box center [621, 264] width 16 height 16
click at [605, 311] on label "Malaria, unspecified" at bounding box center [594, 303] width 98 height 16
checkbox input "true"
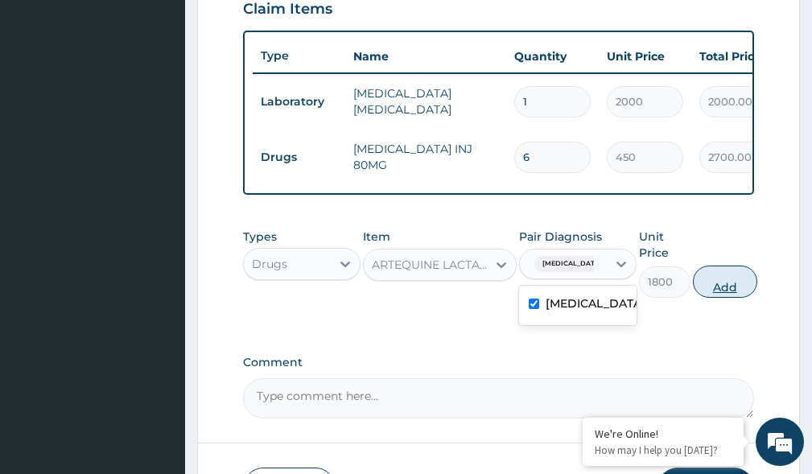
click at [714, 298] on button "Add" at bounding box center [724, 281] width 64 height 32
type input "0"
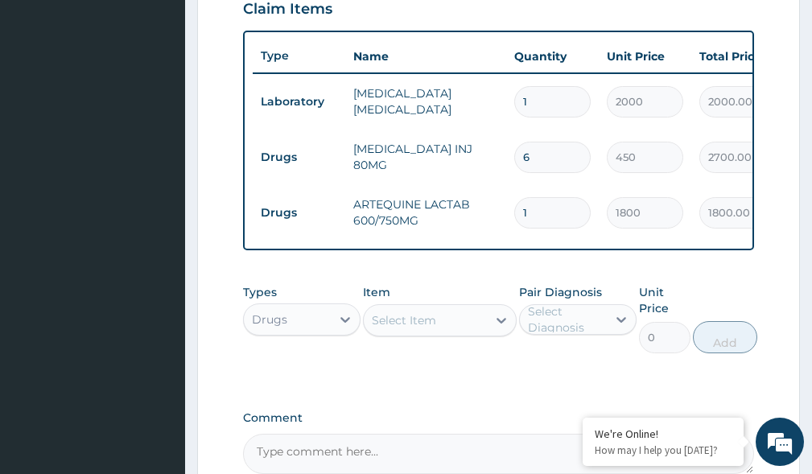
type input "0.00"
type input "2"
type input "3600.00"
type input "2"
click at [350, 327] on icon at bounding box center [345, 319] width 16 height 16
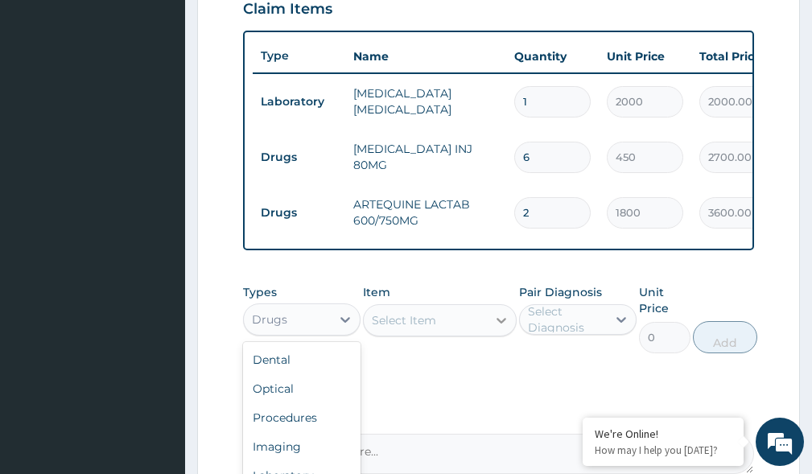
click at [497, 326] on icon at bounding box center [501, 320] width 16 height 16
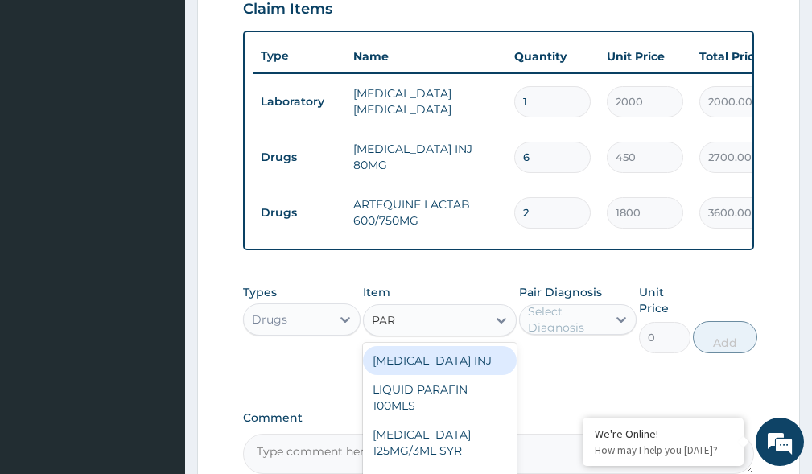
type input "PARA"
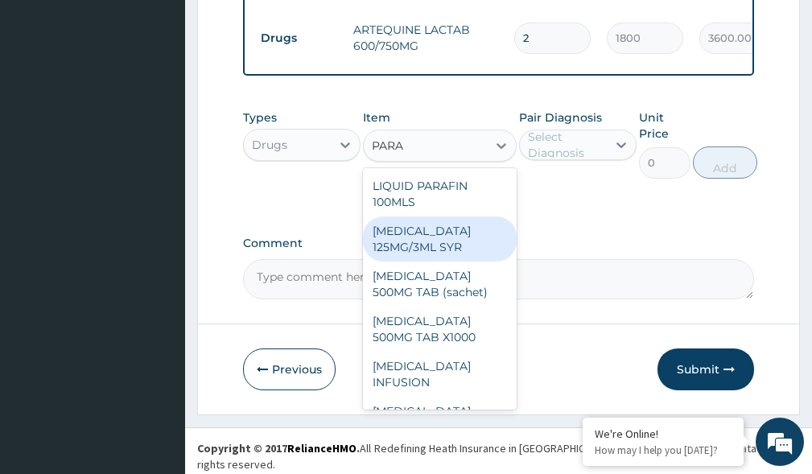
scroll to position [765, 0]
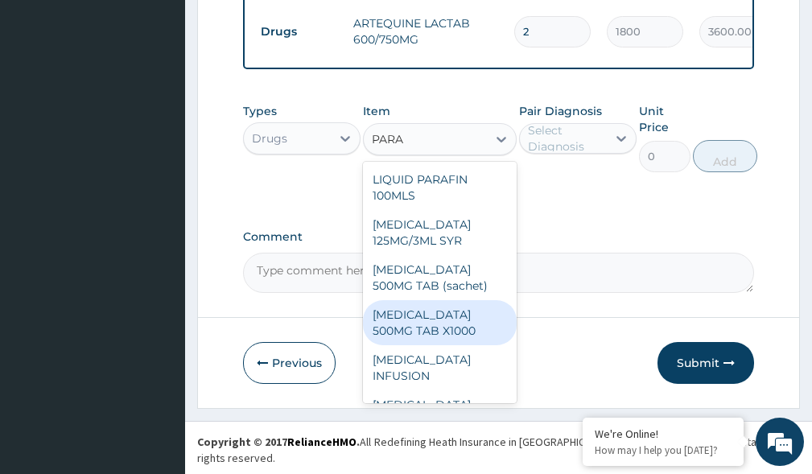
drag, startPoint x: 468, startPoint y: 335, endPoint x: 562, endPoint y: 216, distance: 152.4
click at [470, 333] on div "PARACETAMOL 500MG TAB X1000" at bounding box center [439, 322] width 153 height 45
type input "10"
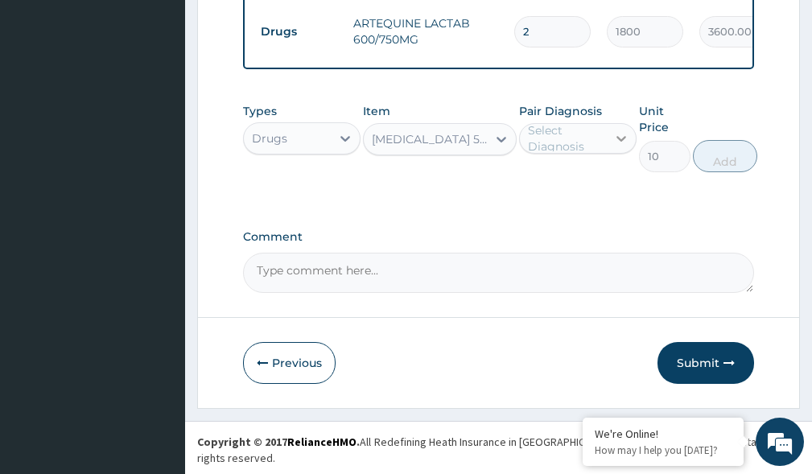
click at [611, 150] on div at bounding box center [620, 138] width 29 height 29
click at [591, 186] on label "Malaria, unspecified" at bounding box center [594, 178] width 98 height 16
checkbox input "true"
click at [717, 172] on button "Add" at bounding box center [724, 156] width 64 height 32
type input "0"
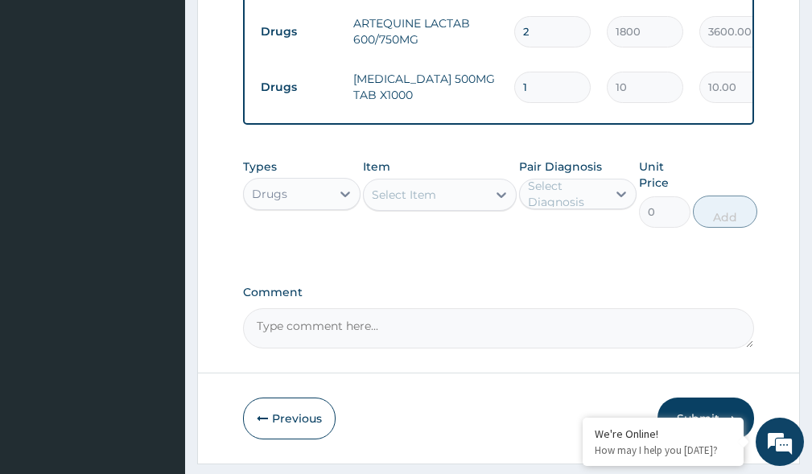
type input "0.00"
type input "3"
type input "30.00"
type input "30"
type input "300.00"
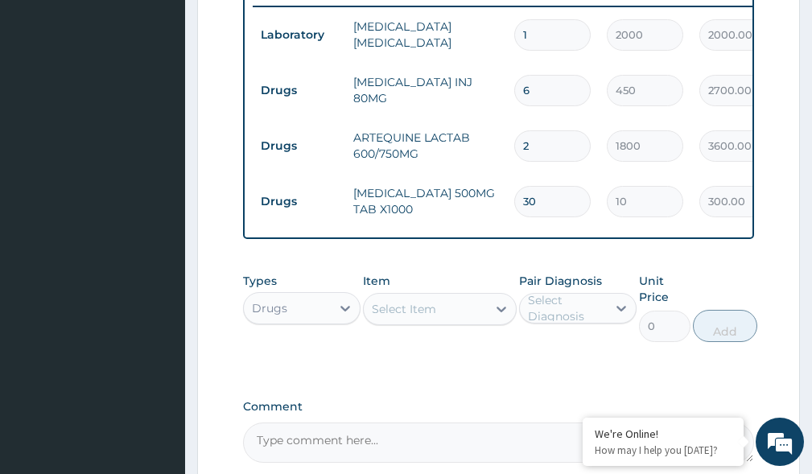
scroll to position [669, 0]
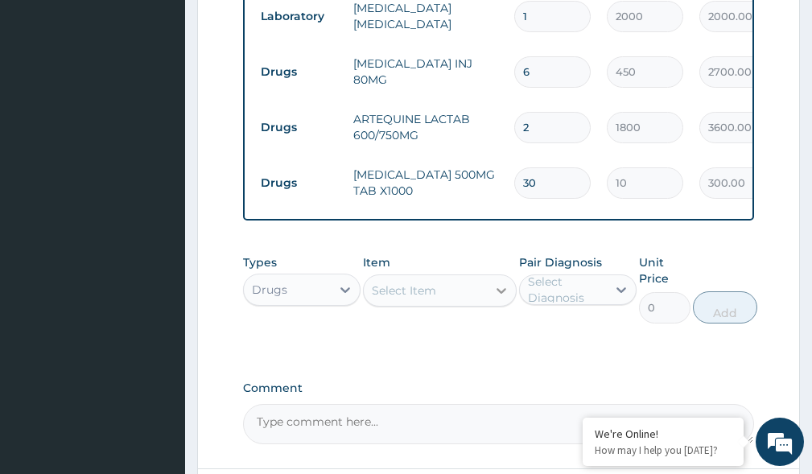
type input "30"
click at [500, 298] on icon at bounding box center [501, 290] width 16 height 16
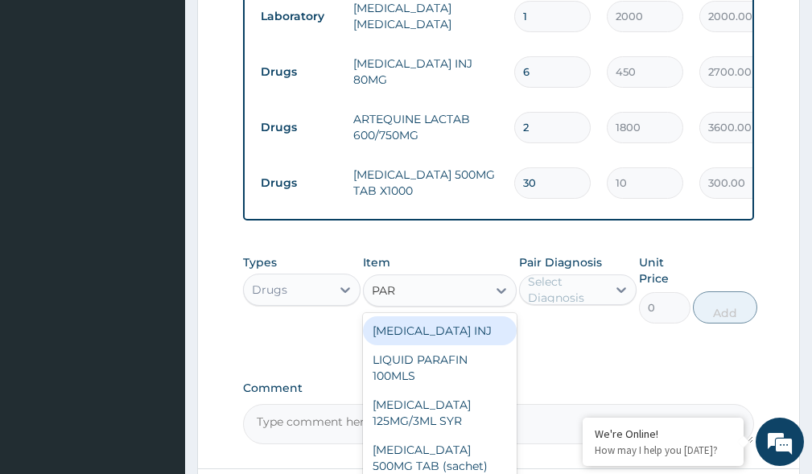
type input "PARA"
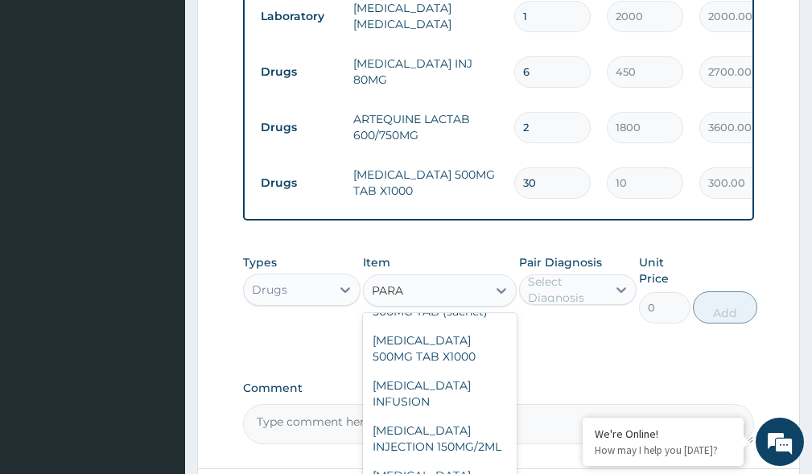
scroll to position [156, 0]
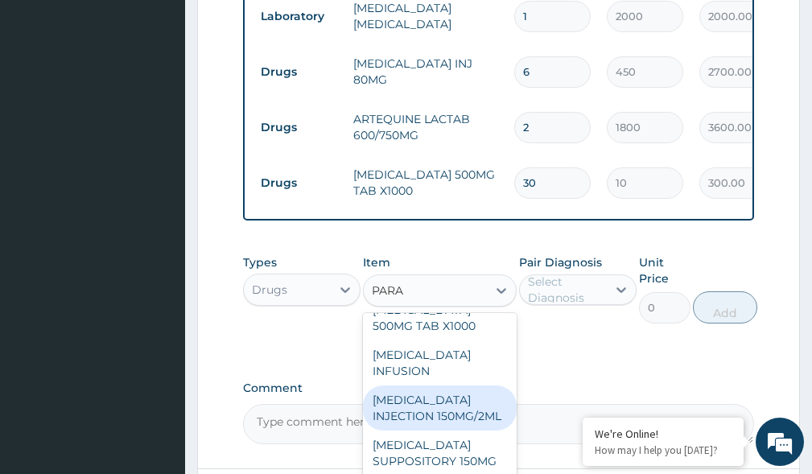
click at [465, 430] on div "PARACETAMOL INJECTION 150MG/2ML" at bounding box center [439, 407] width 153 height 45
type input "200"
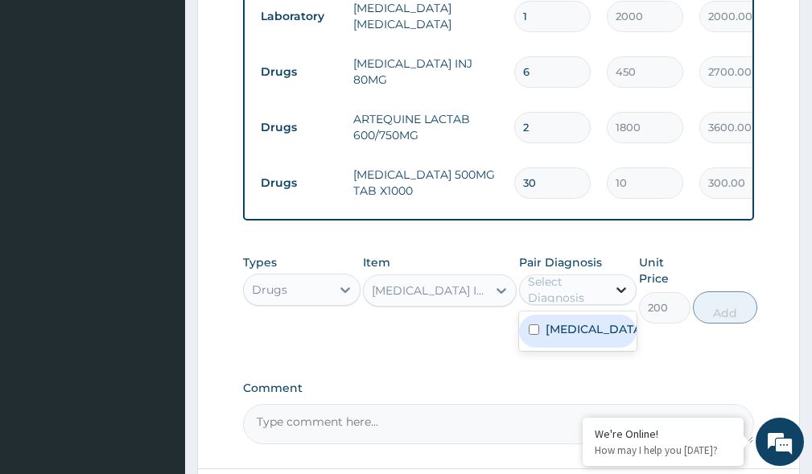
click at [618, 293] on icon at bounding box center [621, 290] width 10 height 6
click at [585, 337] on label "Malaria, unspecified" at bounding box center [594, 329] width 98 height 16
checkbox input "true"
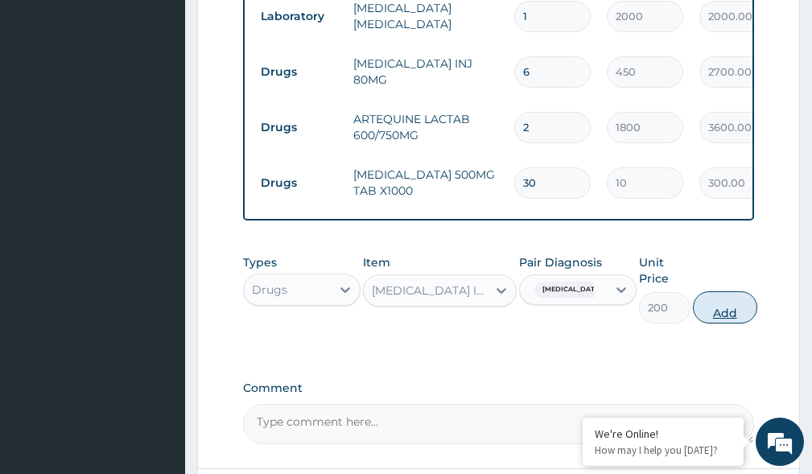
click at [717, 323] on button "Add" at bounding box center [724, 307] width 64 height 32
type input "0"
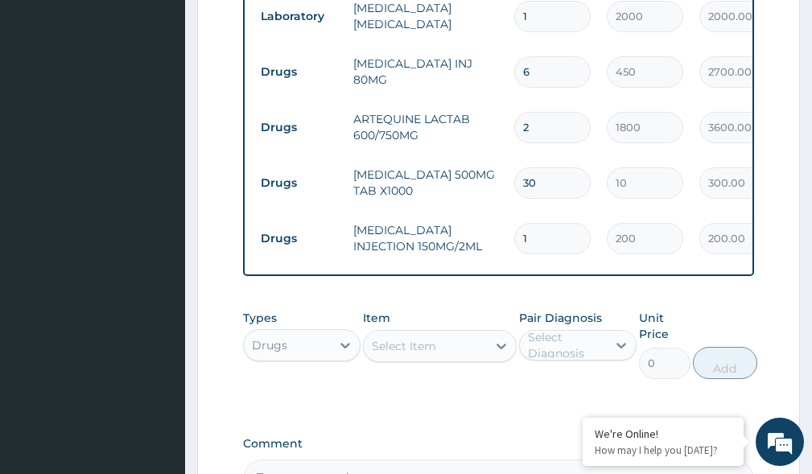
type input "0.00"
type input "2"
type input "400.00"
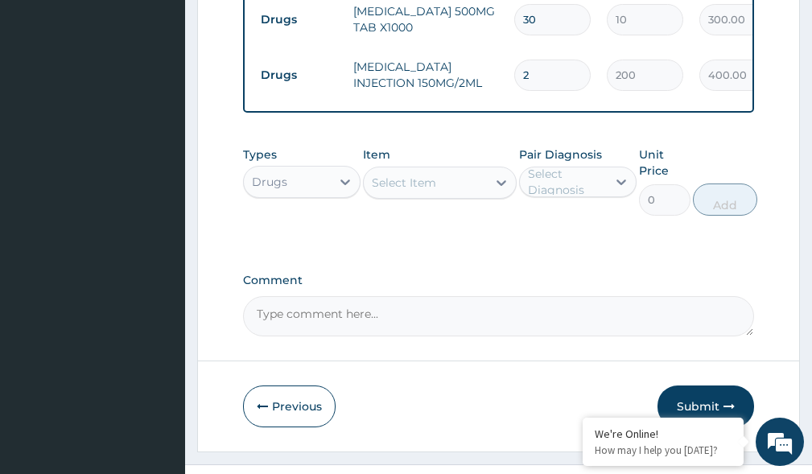
scroll to position [876, 0]
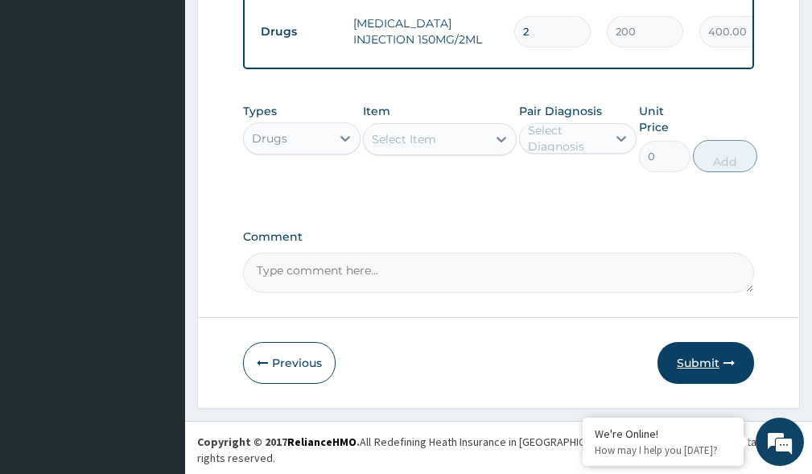
type input "2"
click at [709, 374] on button "Submit" at bounding box center [705, 363] width 97 height 42
click at [695, 368] on button "Submit" at bounding box center [705, 363] width 97 height 42
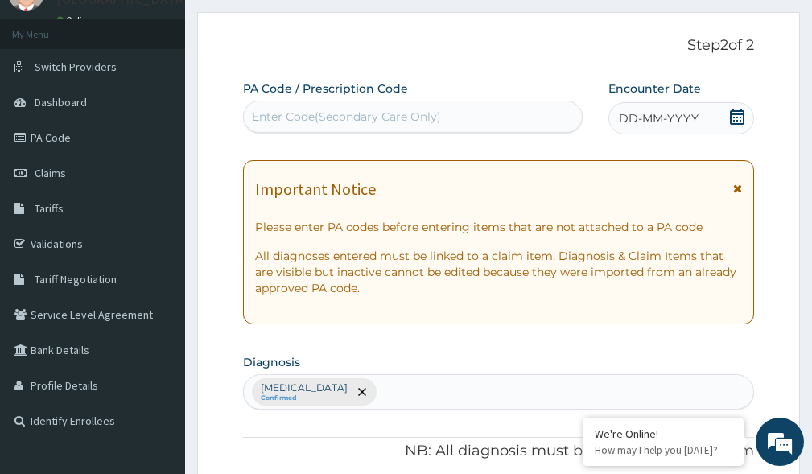
scroll to position [56, 0]
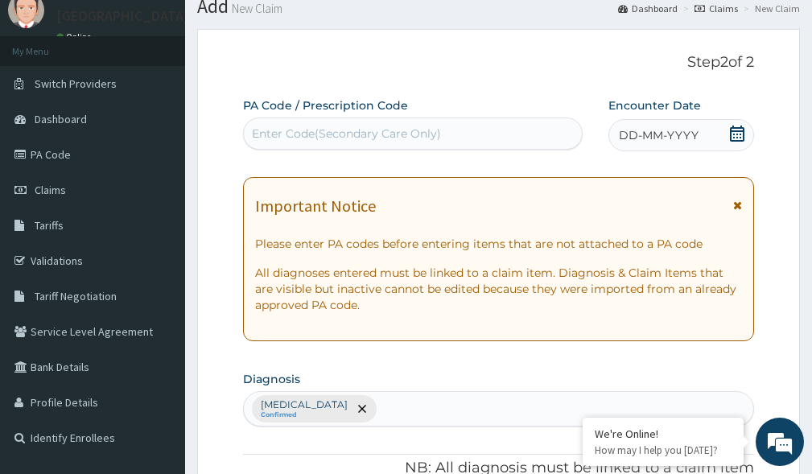
click at [727, 138] on div "DD-MM-YYYY" at bounding box center [681, 135] width 146 height 32
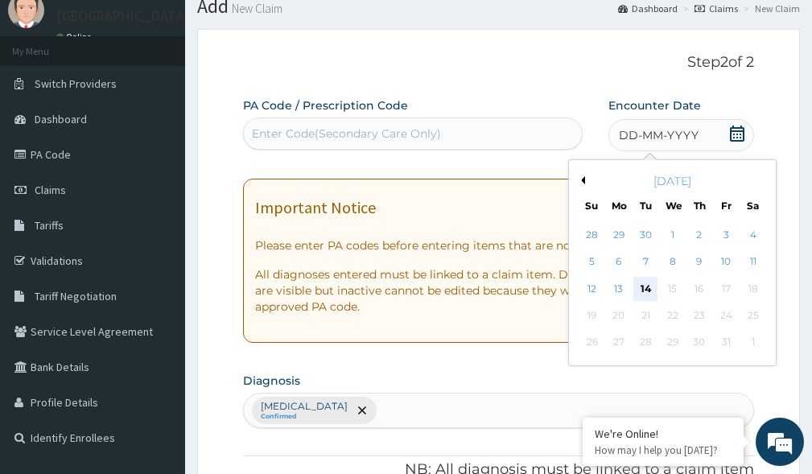
click at [643, 282] on div "14" at bounding box center [645, 289] width 24 height 24
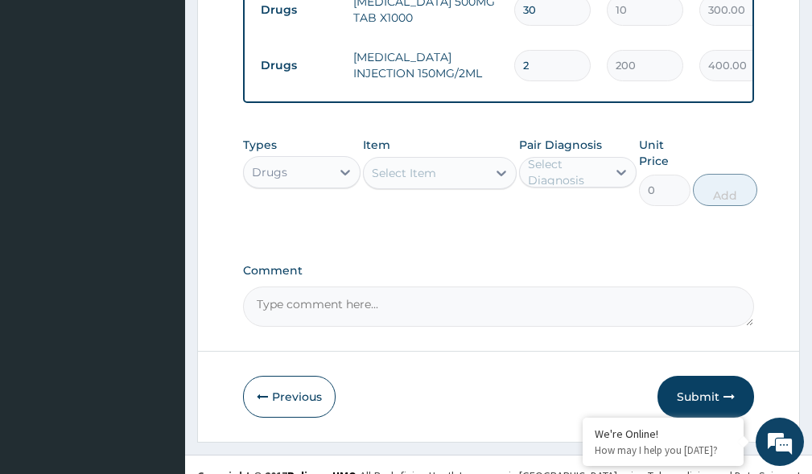
scroll to position [876, 0]
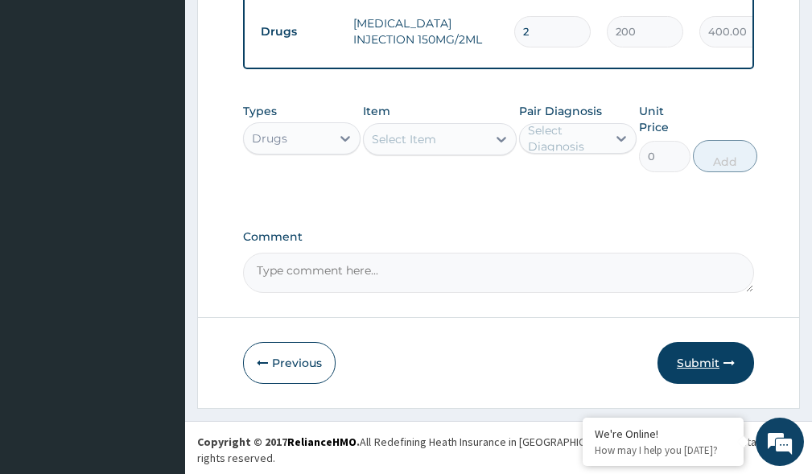
click at [705, 375] on button "Submit" at bounding box center [705, 363] width 97 height 42
